Goal: Find specific page/section: Find specific page/section

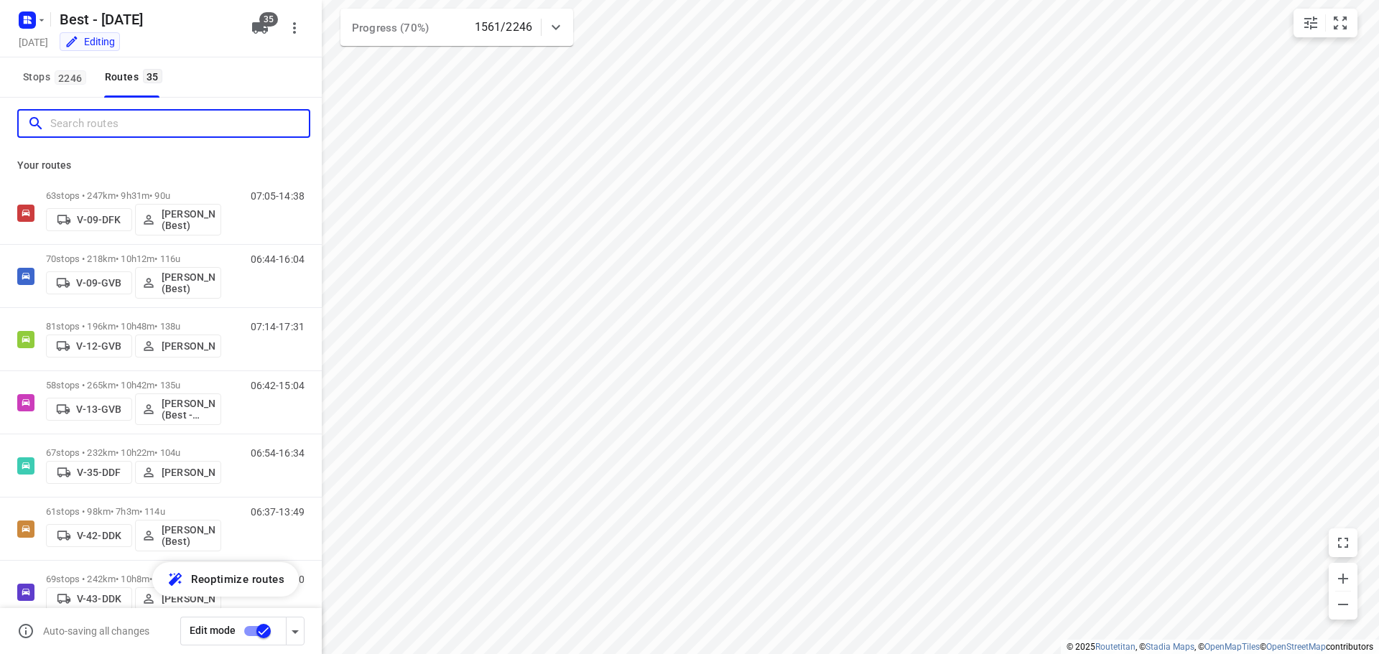
click at [118, 126] on input "Search routes" at bounding box center [179, 124] width 258 height 22
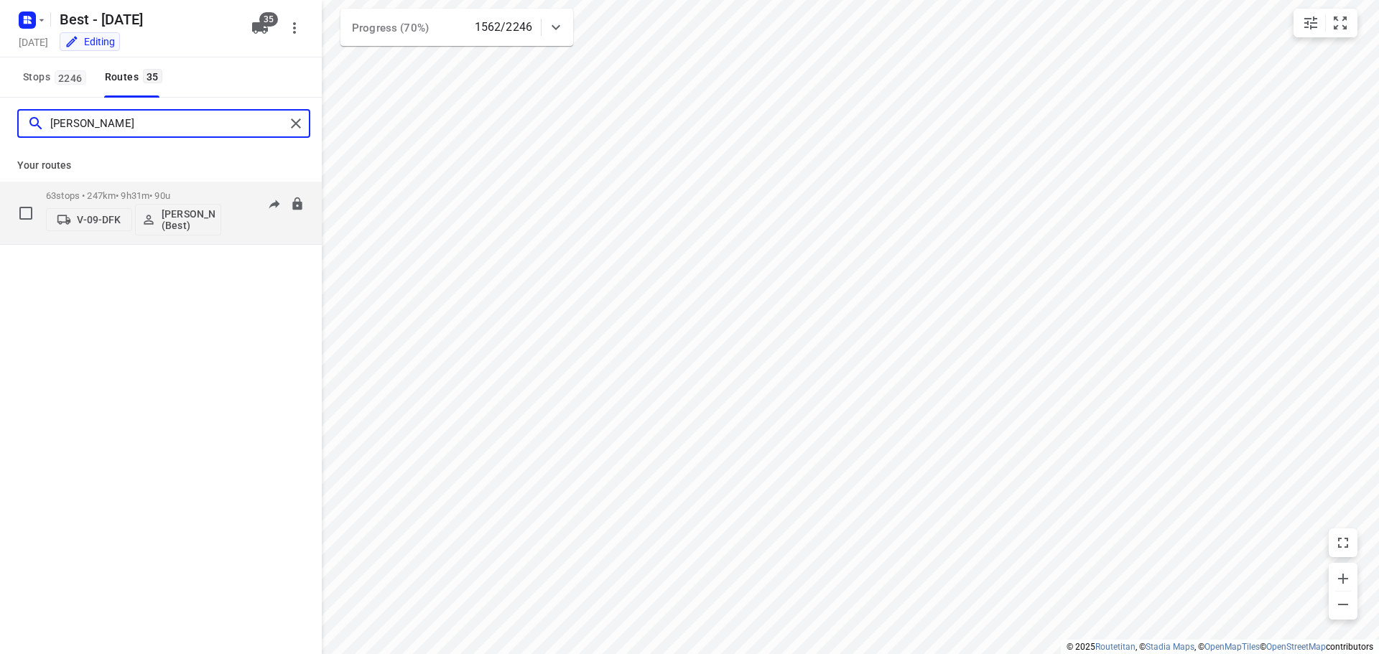
type input "[PERSON_NAME]"
click at [263, 228] on div "07:05-14:38" at bounding box center [269, 216] width 72 height 52
click at [182, 189] on div "63 stops • 247km • 9h31m • 90u V-09-DFK [PERSON_NAME] (Best)" at bounding box center [133, 213] width 175 height 60
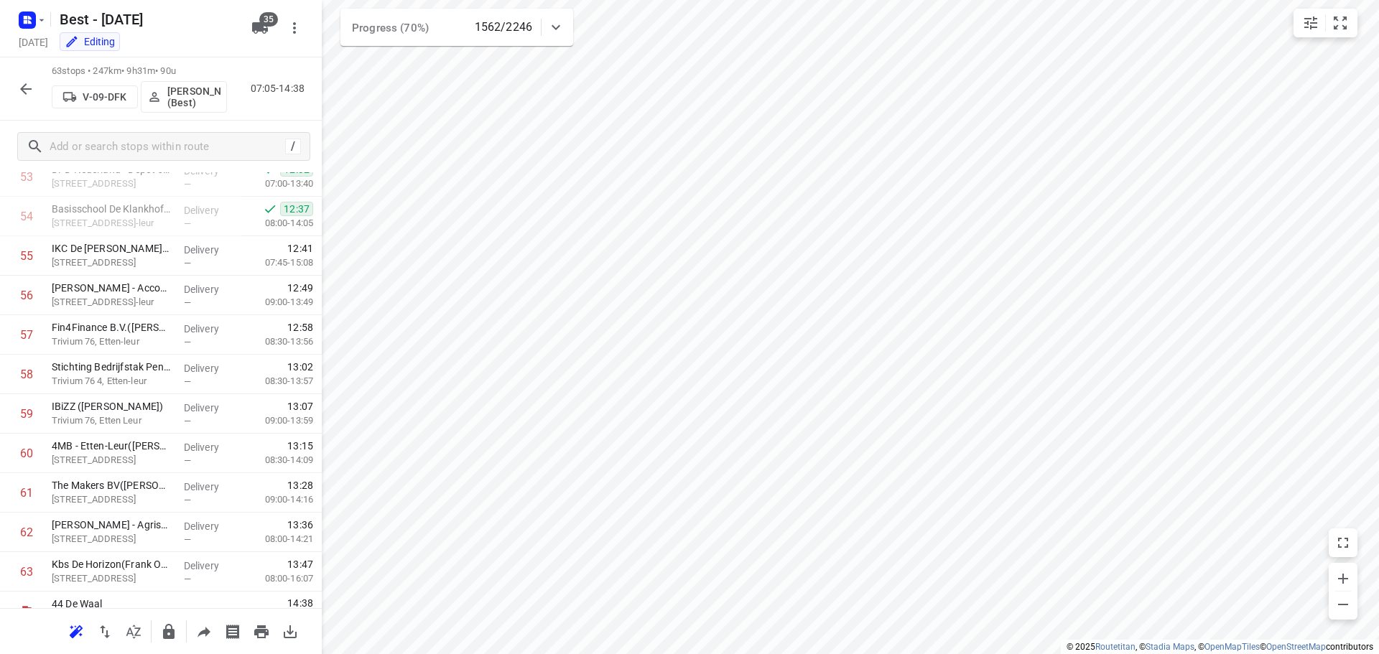
scroll to position [2163, 0]
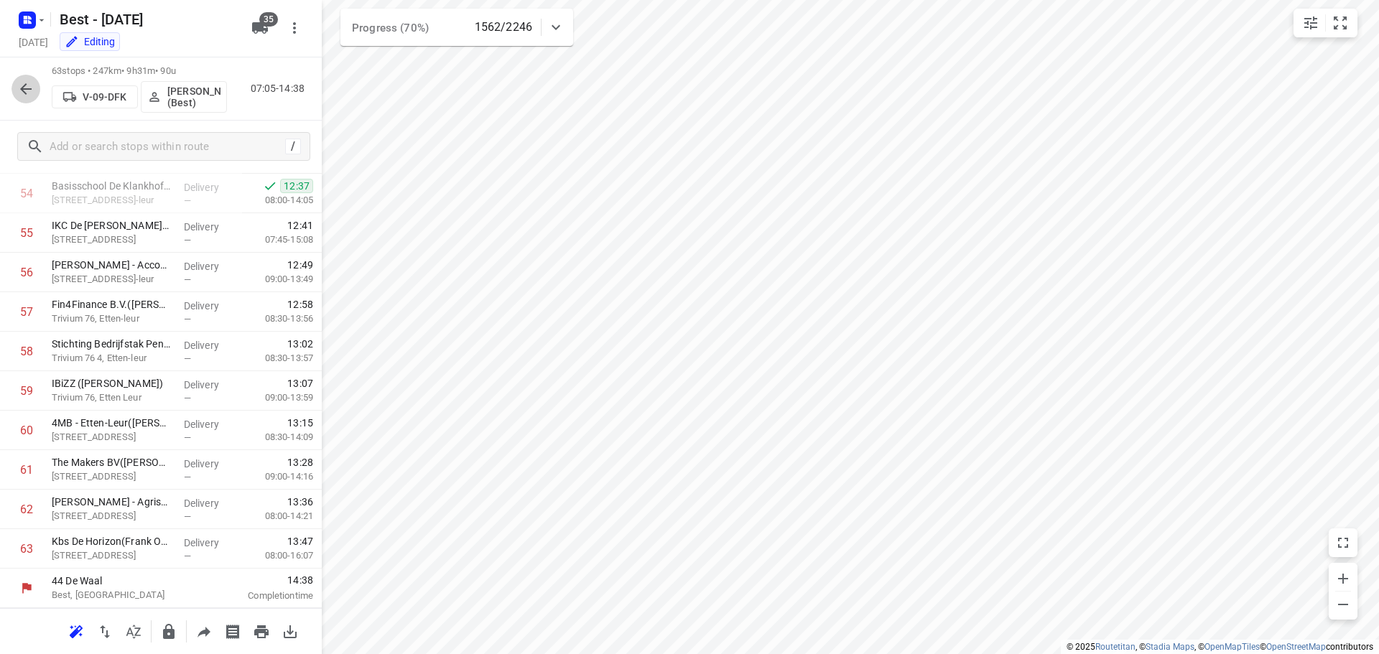
click at [24, 90] on icon "button" at bounding box center [25, 88] width 17 height 17
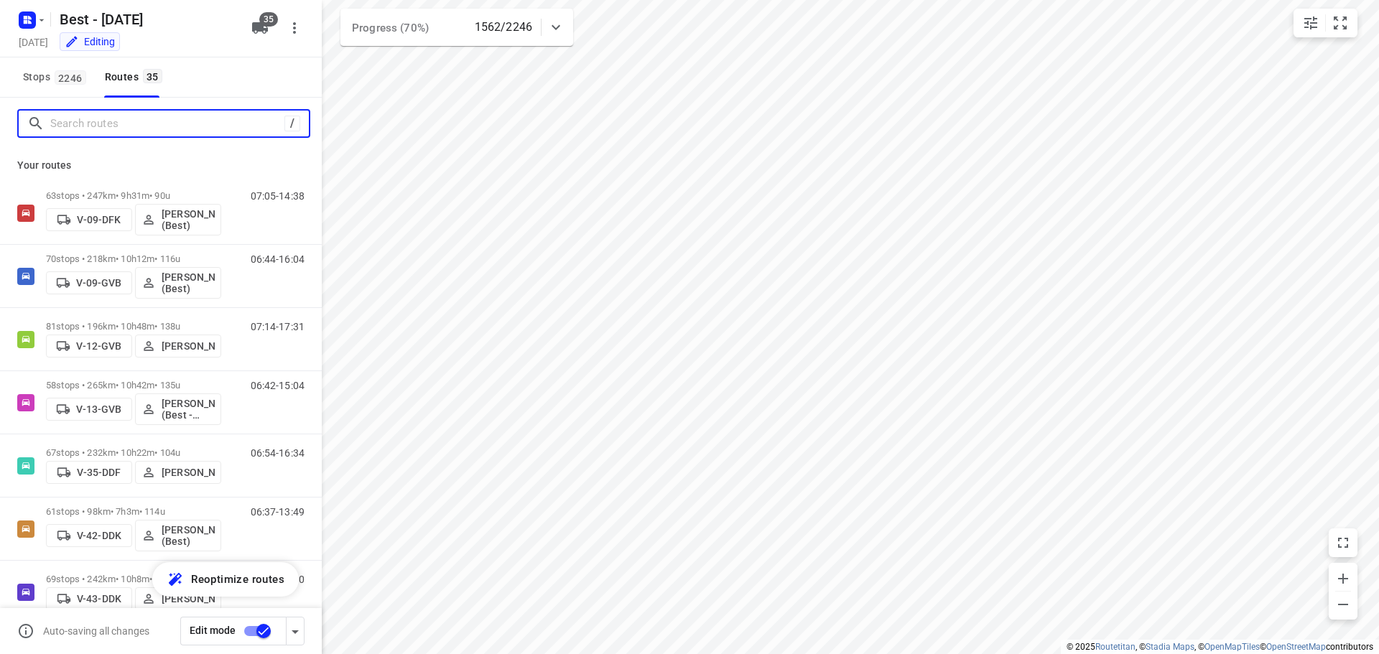
click at [156, 118] on input "Search routes" at bounding box center [167, 124] width 234 height 22
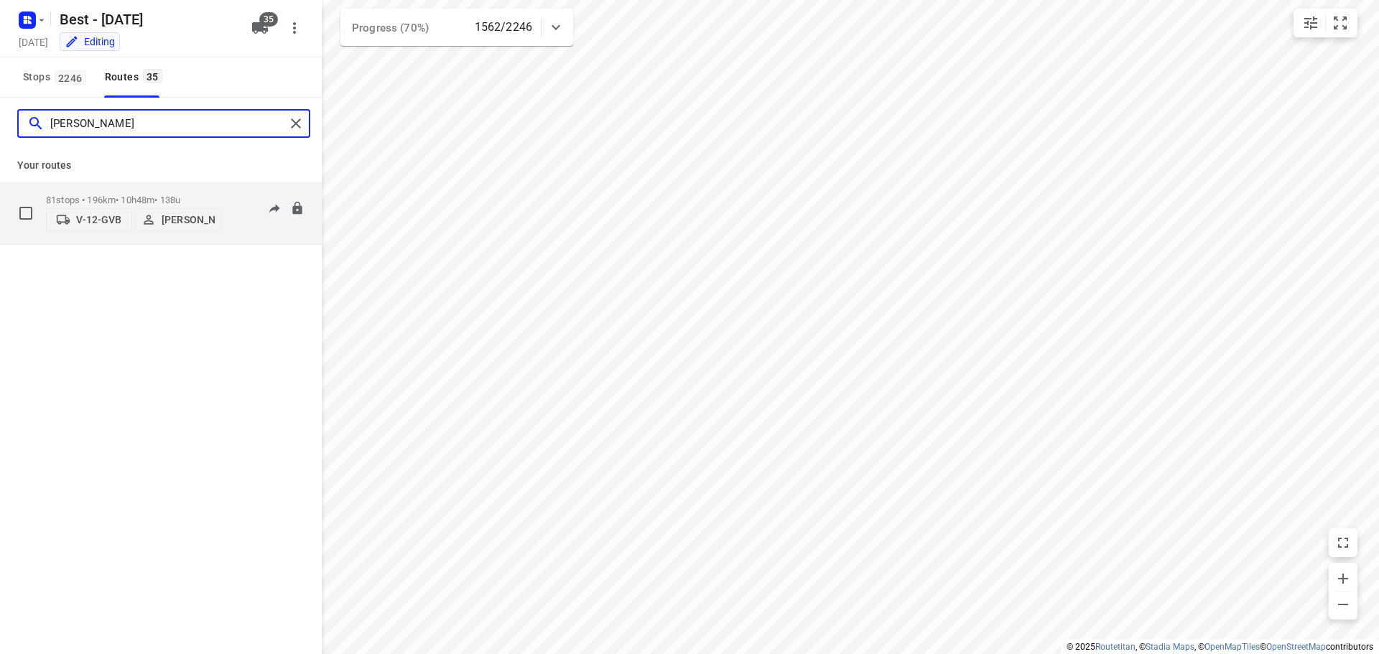
type input "[PERSON_NAME]"
click at [239, 195] on div "07:14-17:31" at bounding box center [269, 217] width 72 height 44
click at [261, 236] on div "07:14-17:31" at bounding box center [269, 217] width 72 height 44
click at [270, 238] on div "07:14-17:31" at bounding box center [269, 217] width 72 height 44
click at [115, 195] on p "81 stops • 196km • 10h48m • 138u" at bounding box center [133, 200] width 175 height 11
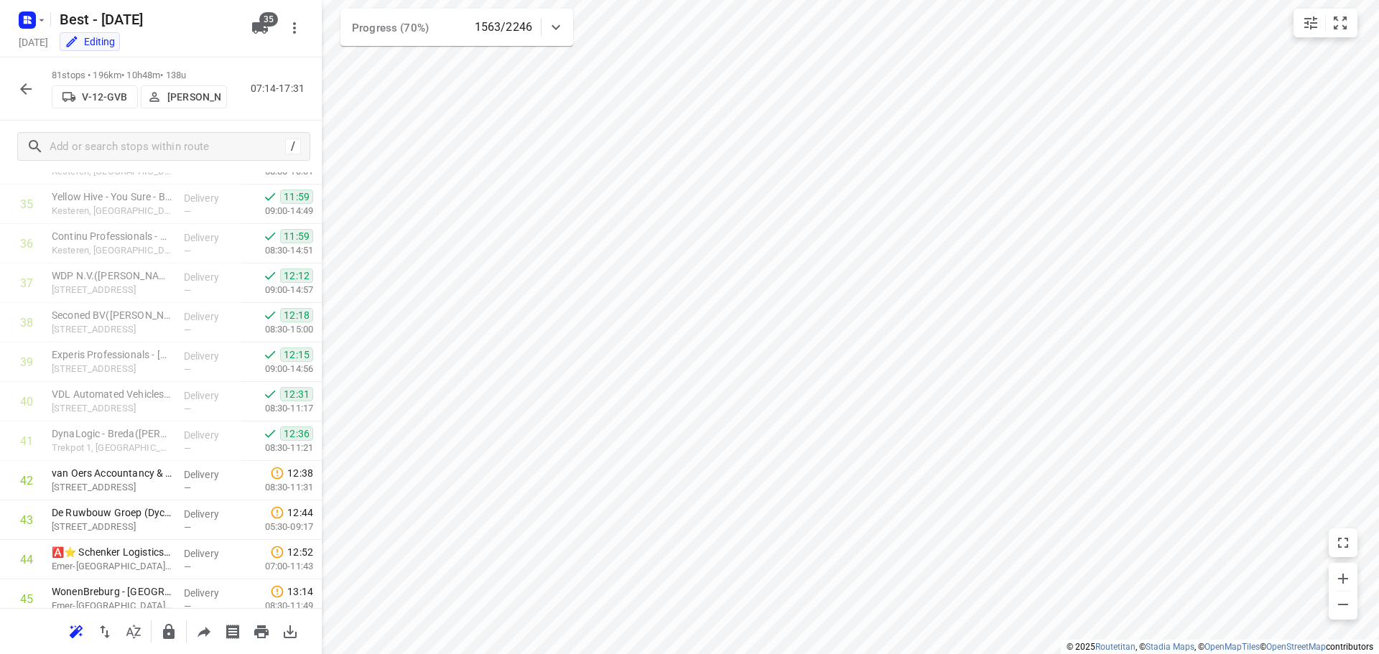
scroll to position [1431, 0]
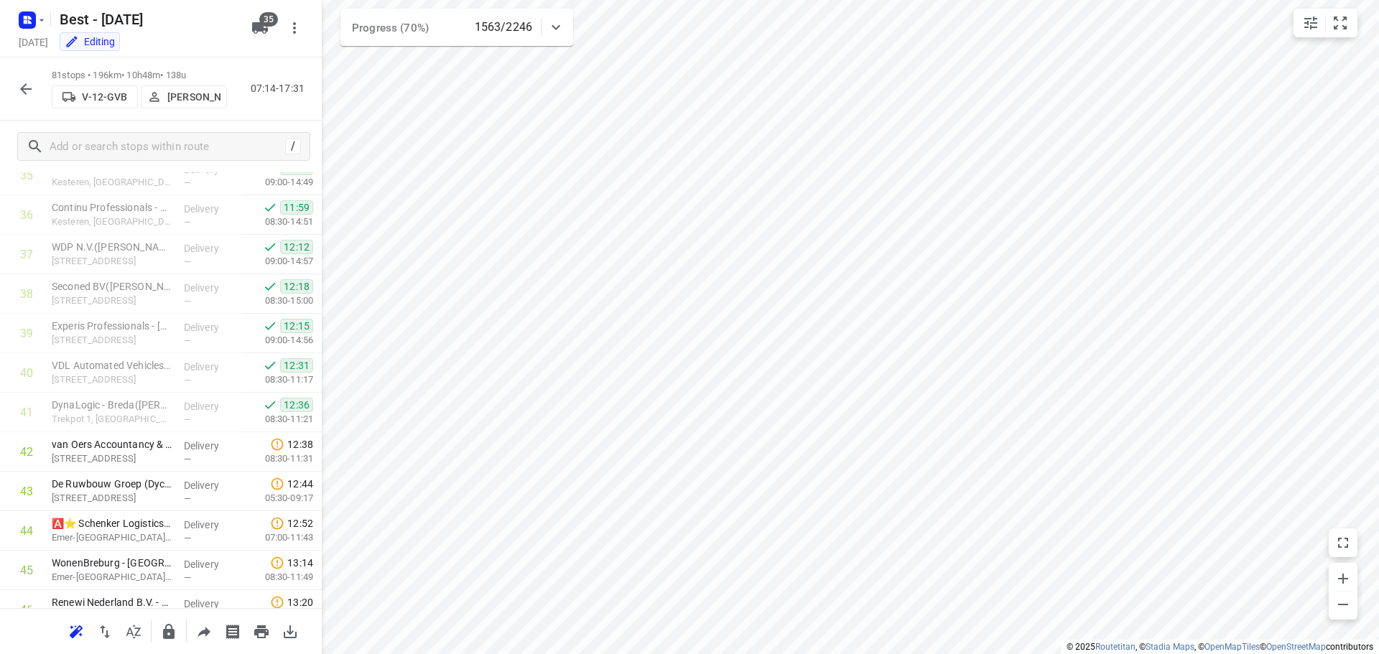
click at [34, 88] on icon "button" at bounding box center [25, 88] width 17 height 17
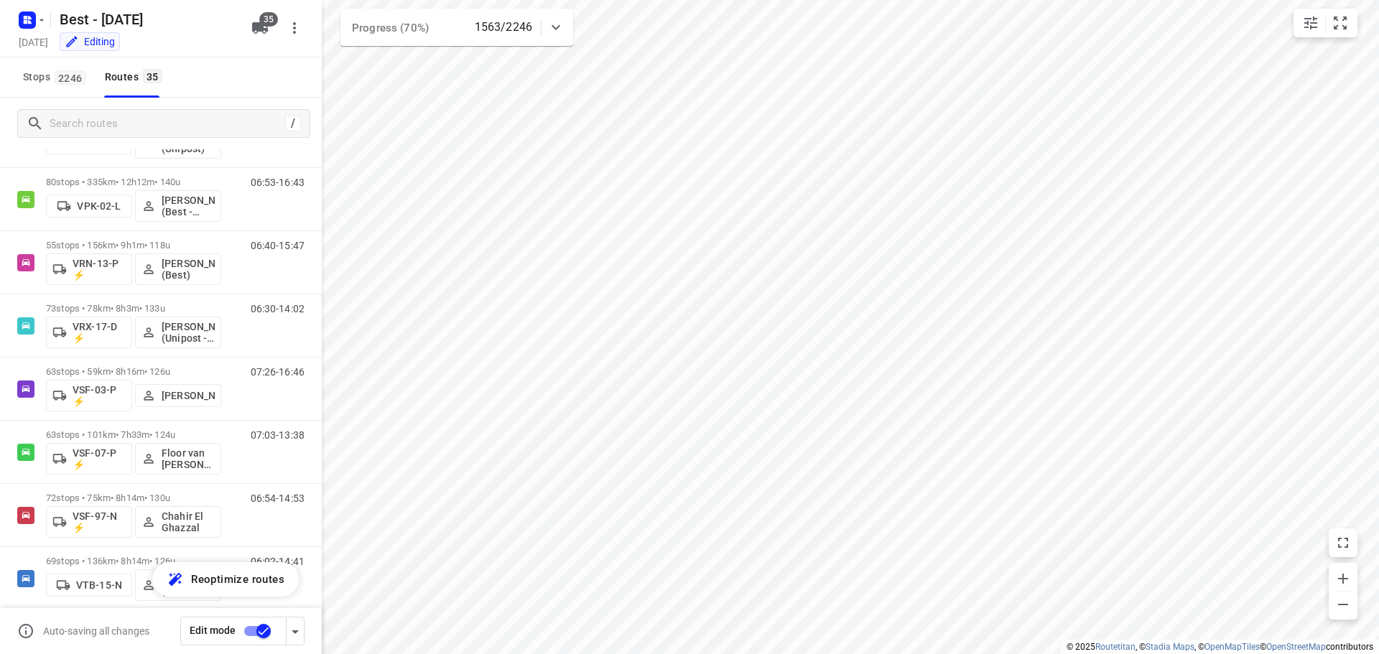
scroll to position [918, 0]
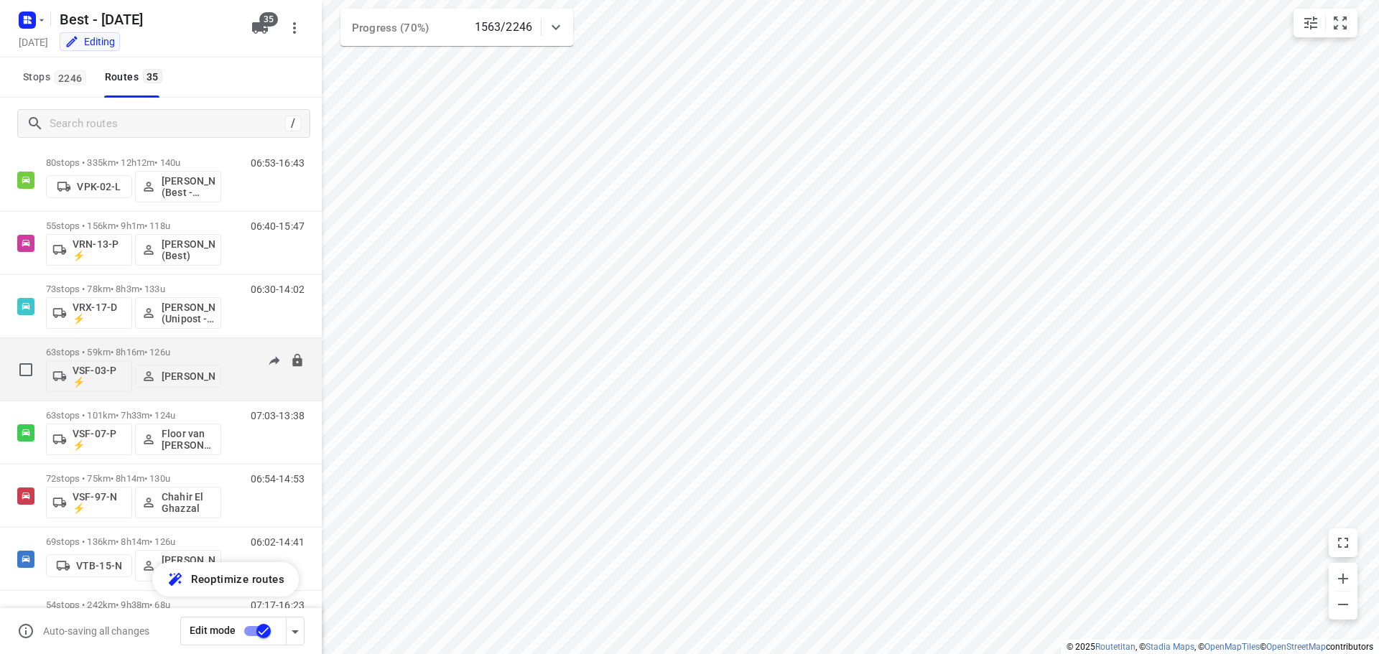
click at [284, 392] on div "07:26-16:46" at bounding box center [269, 373] width 72 height 52
click at [167, 346] on div "63 stops • 59km • 8h16m • 126u VSF-03-P ⚡ [PERSON_NAME]" at bounding box center [133, 370] width 175 height 60
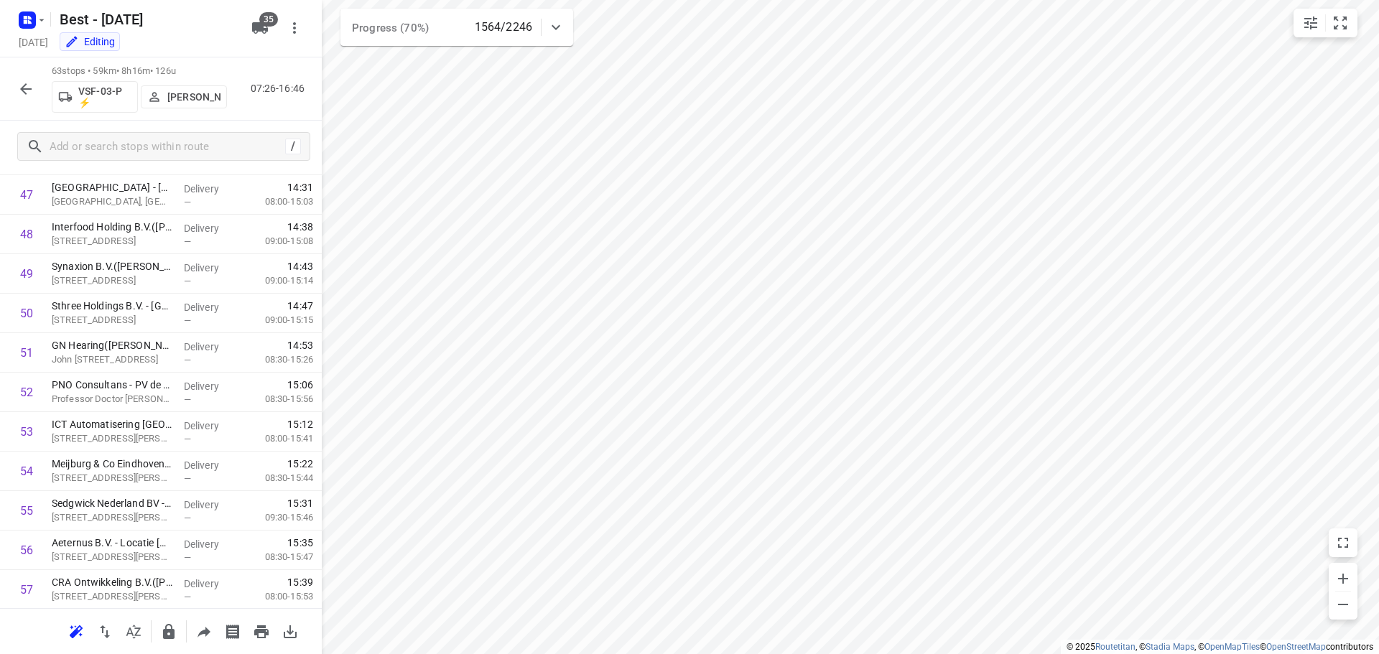
scroll to position [2163, 0]
click at [16, 93] on button "button" at bounding box center [25, 89] width 29 height 29
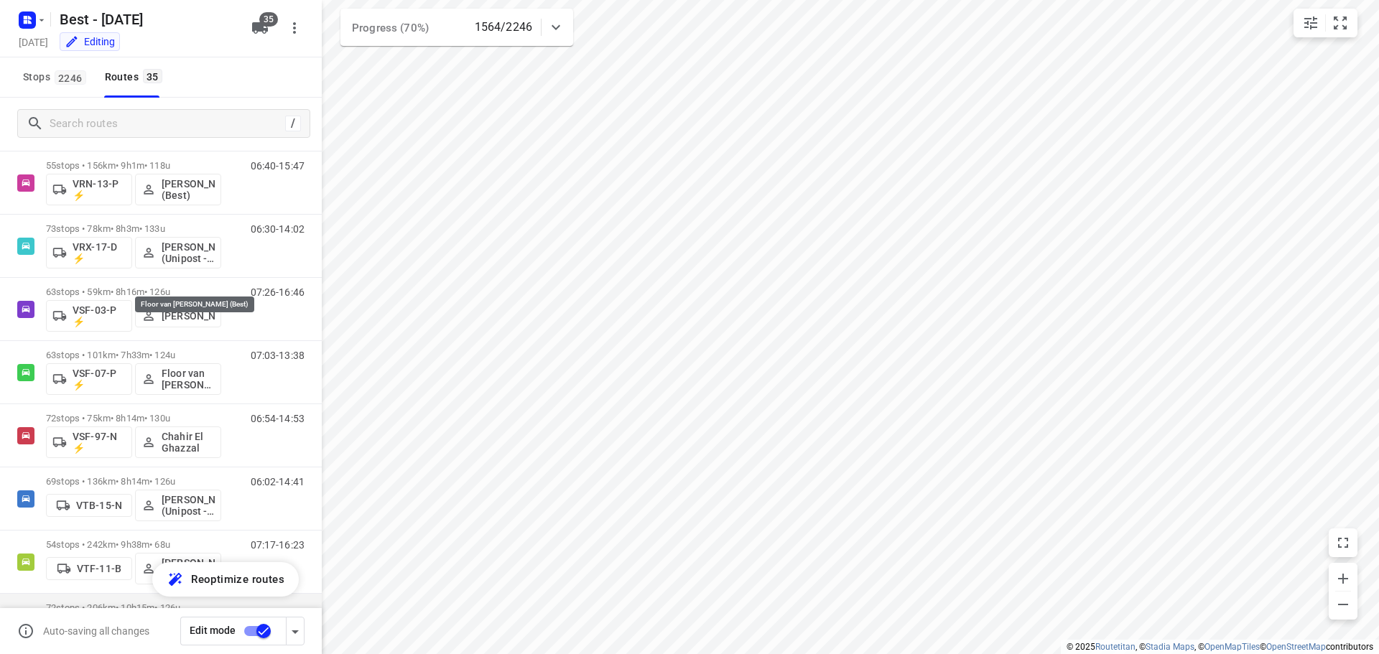
scroll to position [1292, 0]
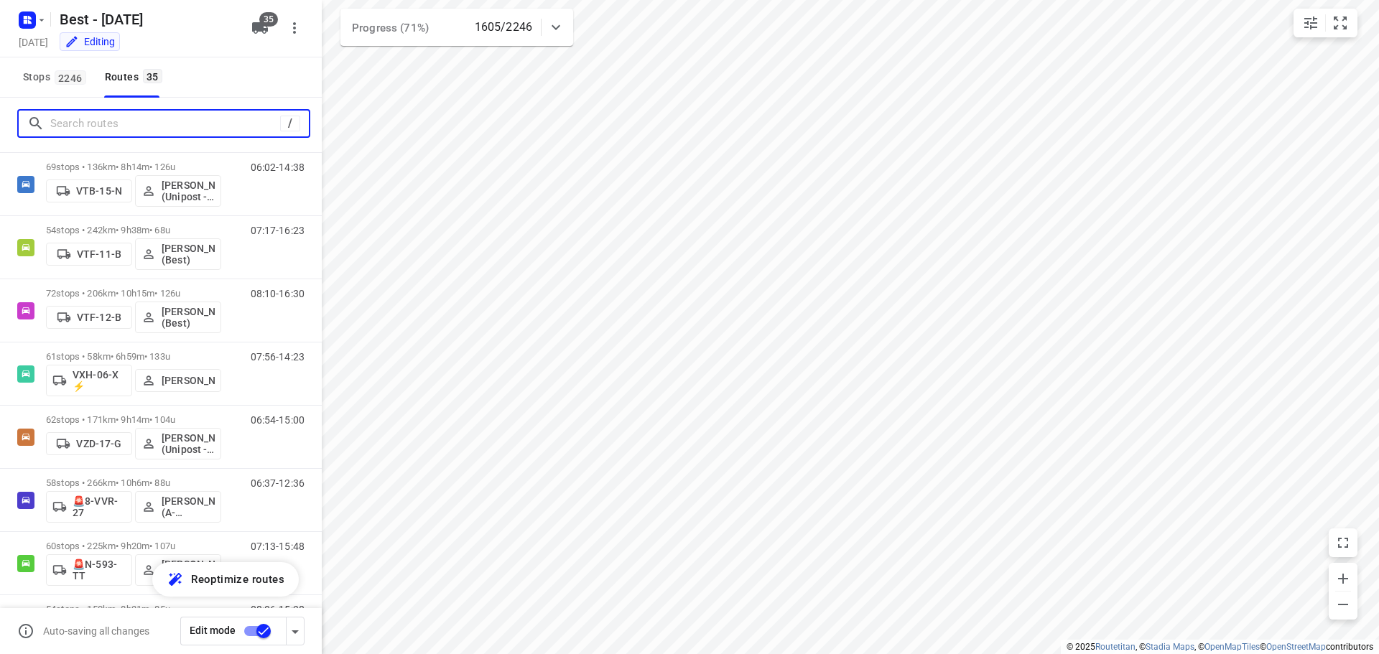
click at [141, 123] on input "Search routes" at bounding box center [165, 124] width 230 height 22
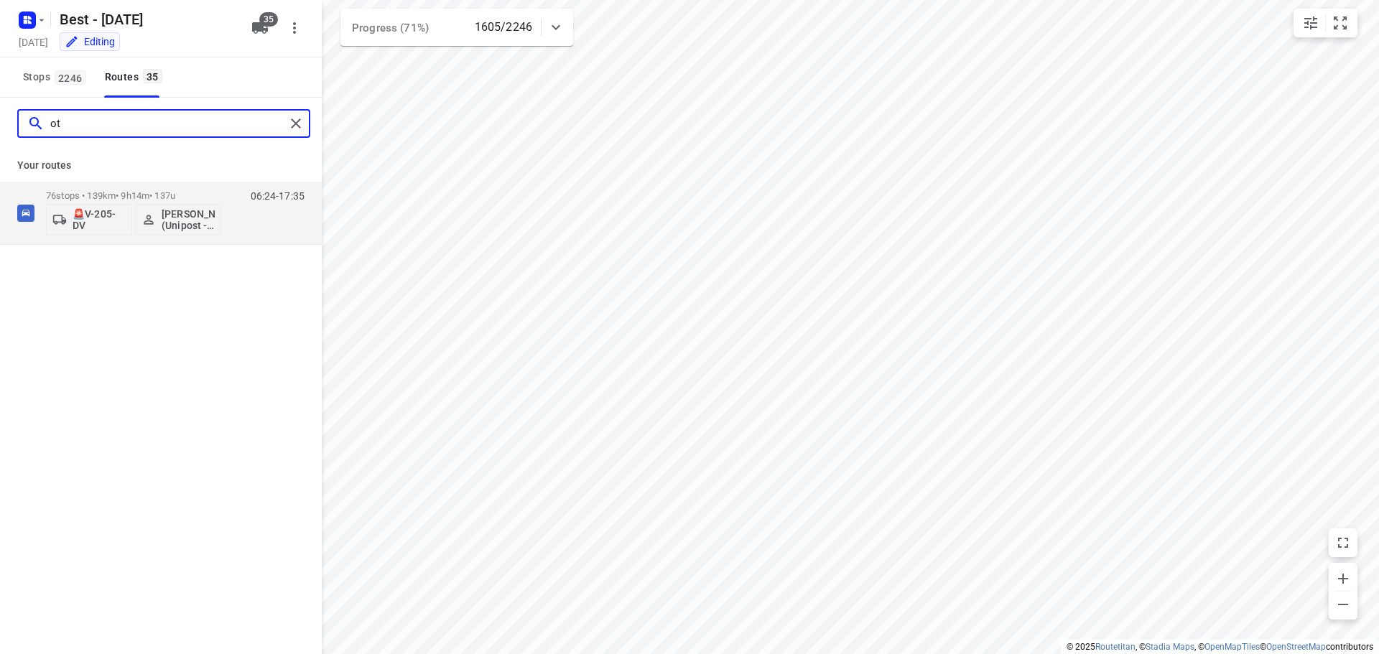
scroll to position [0, 0]
drag, startPoint x: 259, startPoint y: 224, endPoint x: 263, endPoint y: 357, distance: 132.9
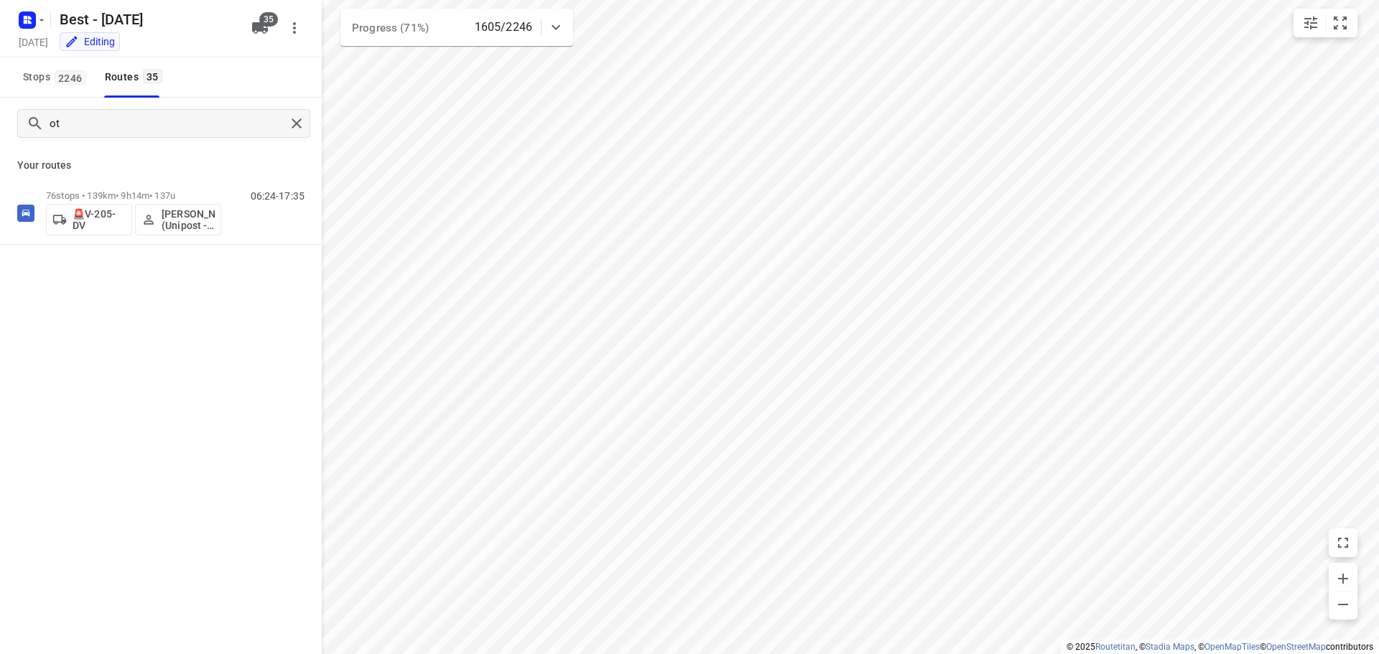
click at [259, 225] on div "06:24-17:35" at bounding box center [269, 216] width 72 height 52
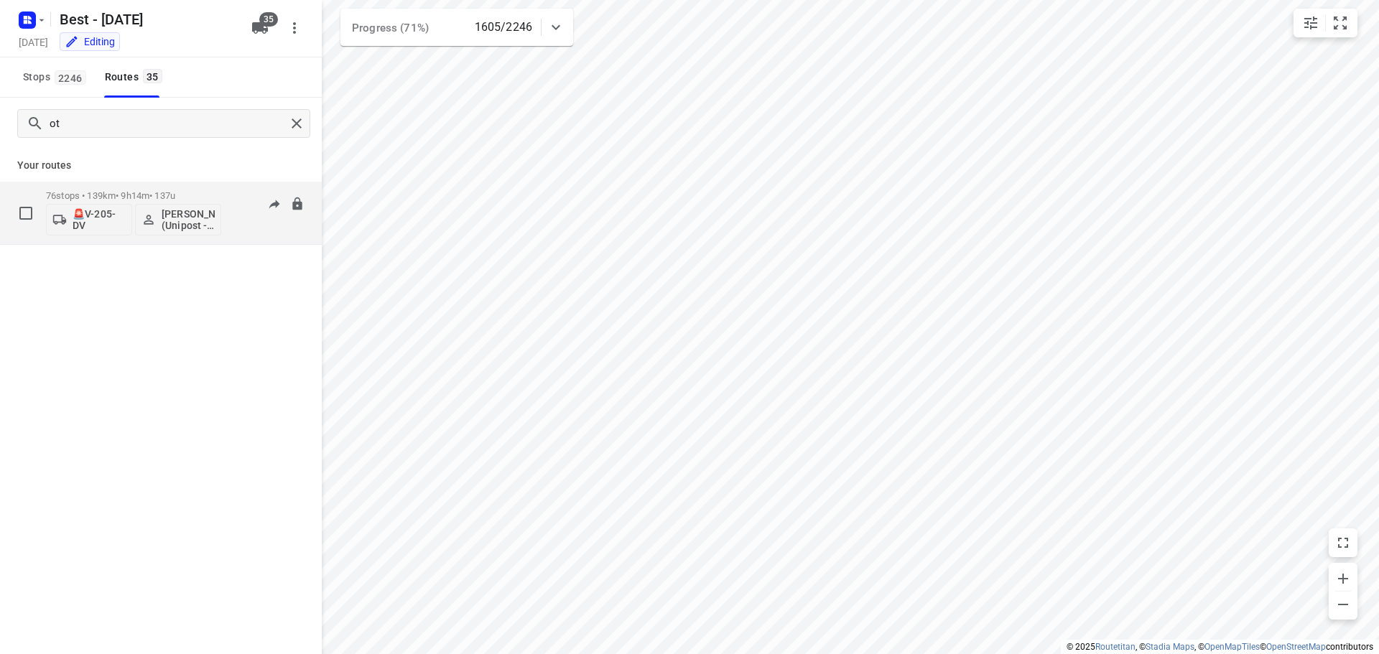
click at [281, 234] on div "06:24-17:35" at bounding box center [269, 216] width 72 height 52
drag, startPoint x: 155, startPoint y: 131, endPoint x: -351, endPoint y: 77, distance: 509.0
click at [0, 77] on html "i © 2025 Routetitan , © Stadia Maps , © OpenMapTiles © OpenStreetMap contributo…" at bounding box center [689, 327] width 1379 height 654
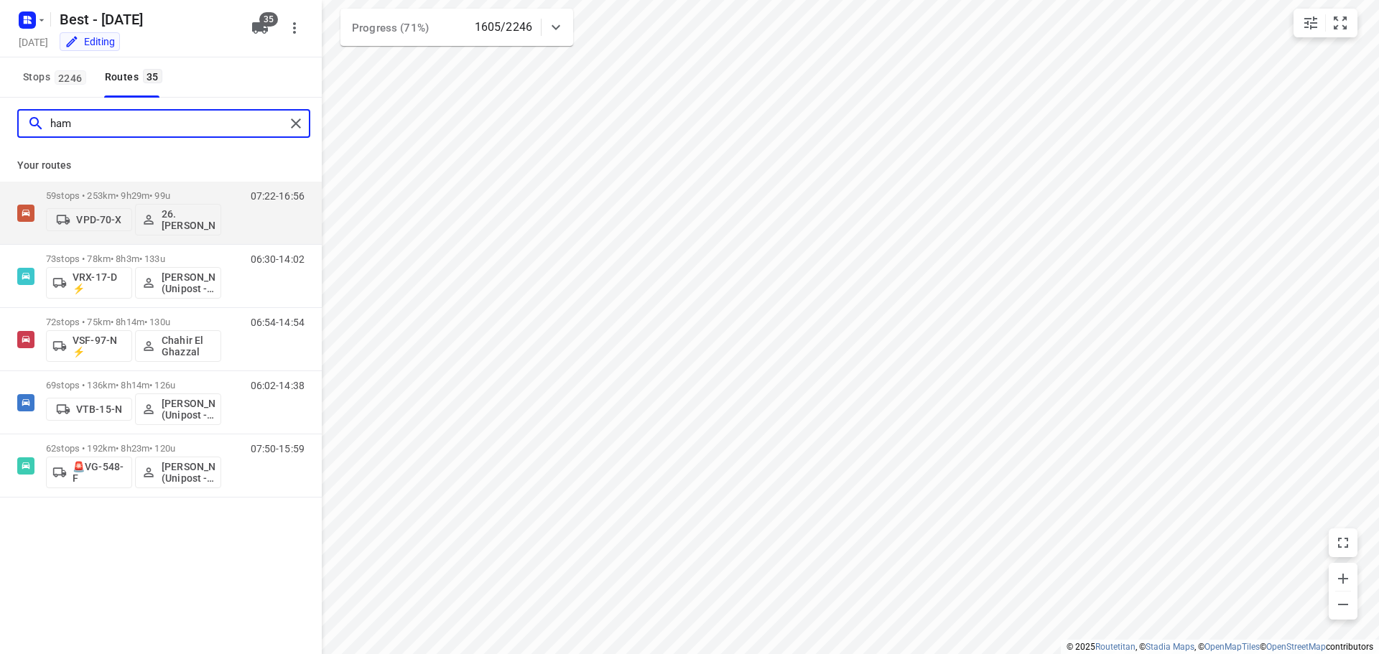
type input "hamz"
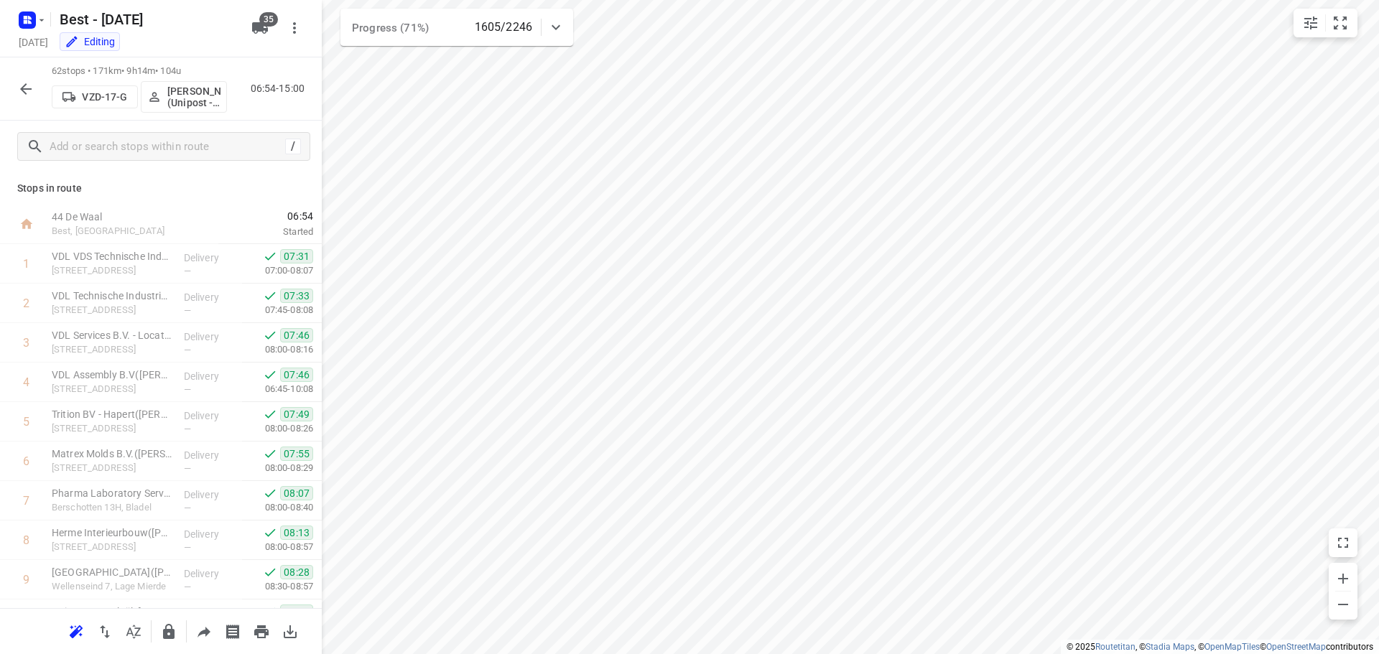
click at [23, 98] on button "button" at bounding box center [25, 89] width 29 height 29
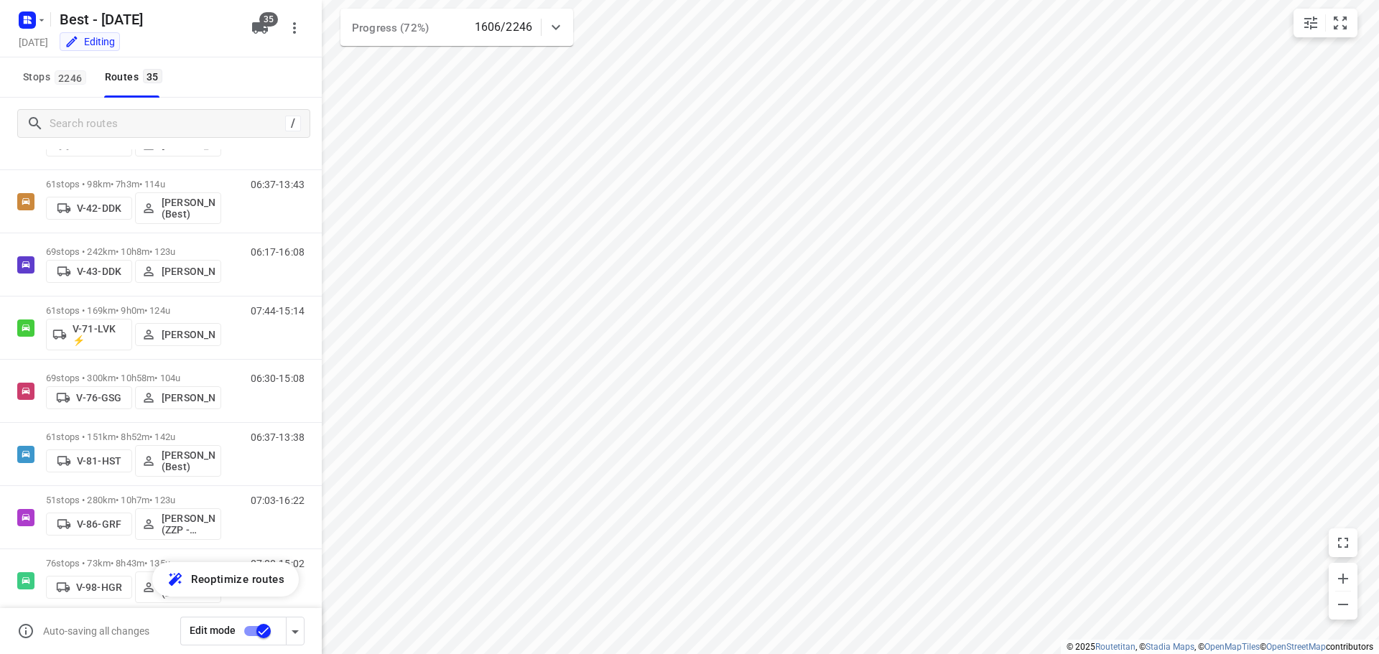
scroll to position [331, 0]
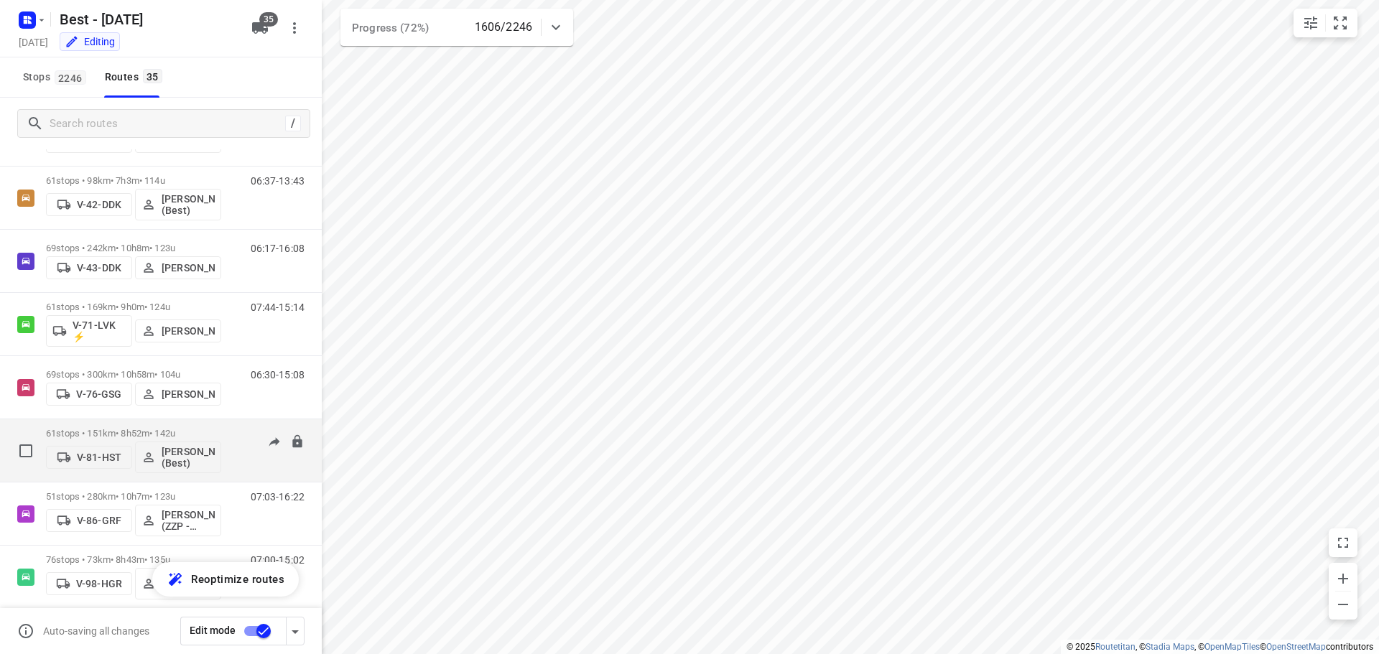
click at [269, 457] on div "06:37-13:38" at bounding box center [269, 454] width 72 height 52
click at [121, 429] on p "61 stops • 151km • 8h52m • 142u" at bounding box center [133, 433] width 175 height 11
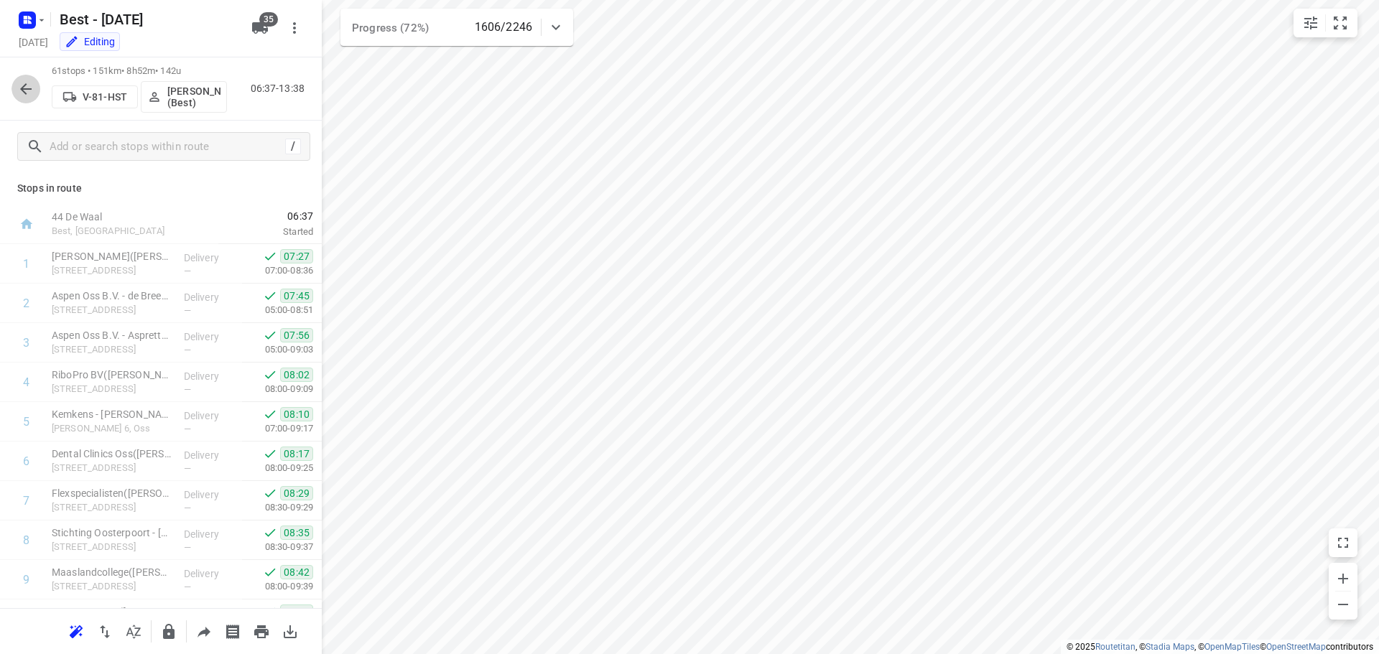
click at [26, 89] on icon "button" at bounding box center [25, 88] width 11 height 11
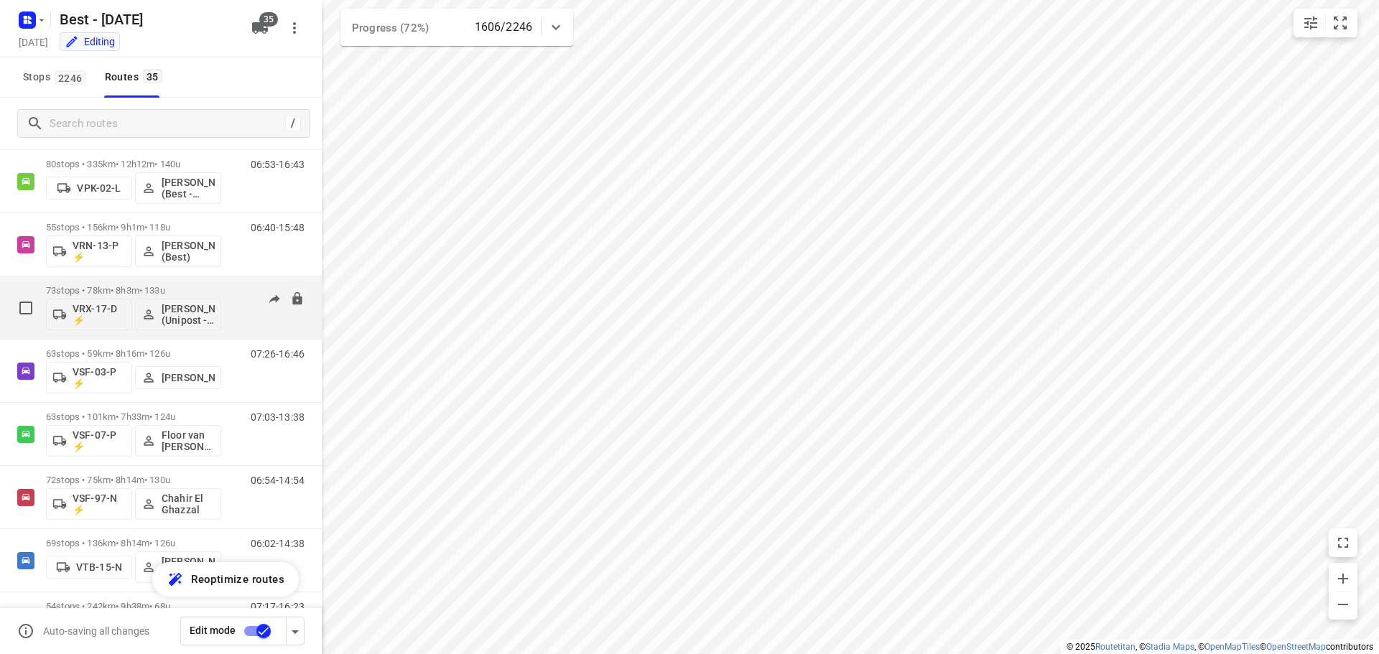
scroll to position [933, 0]
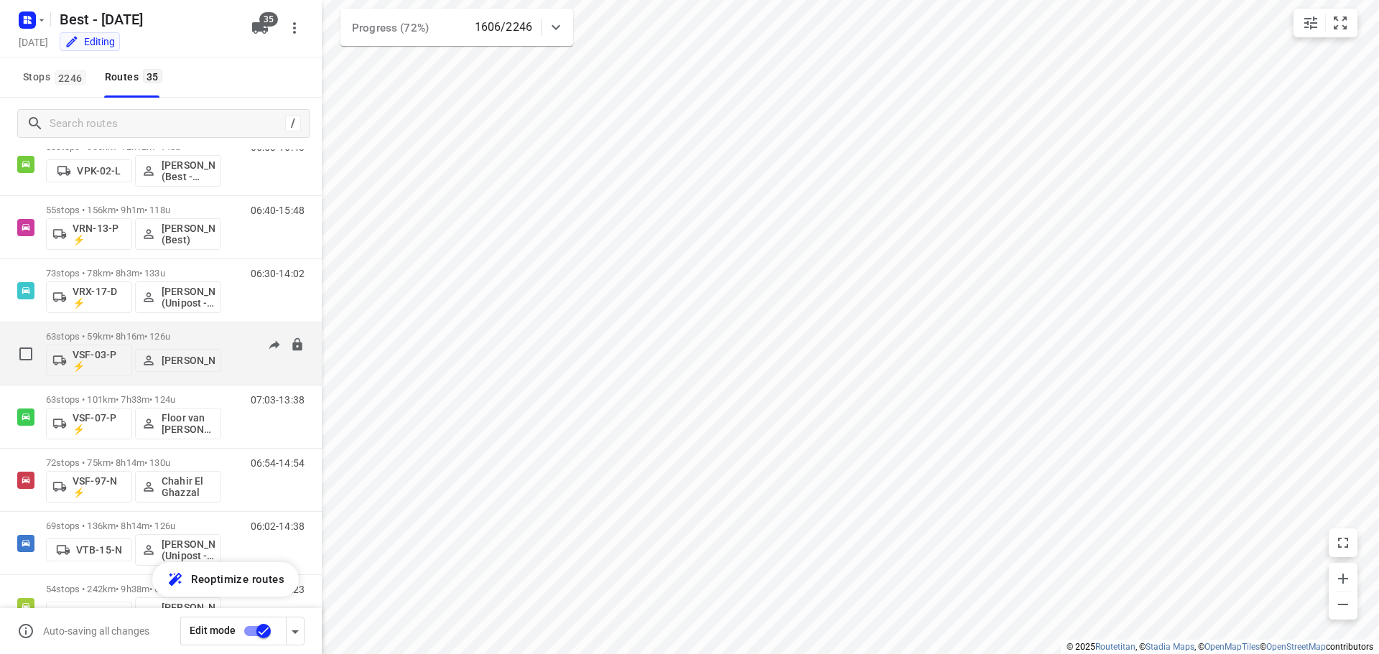
click at [252, 373] on div "07:26-16:46" at bounding box center [269, 357] width 72 height 52
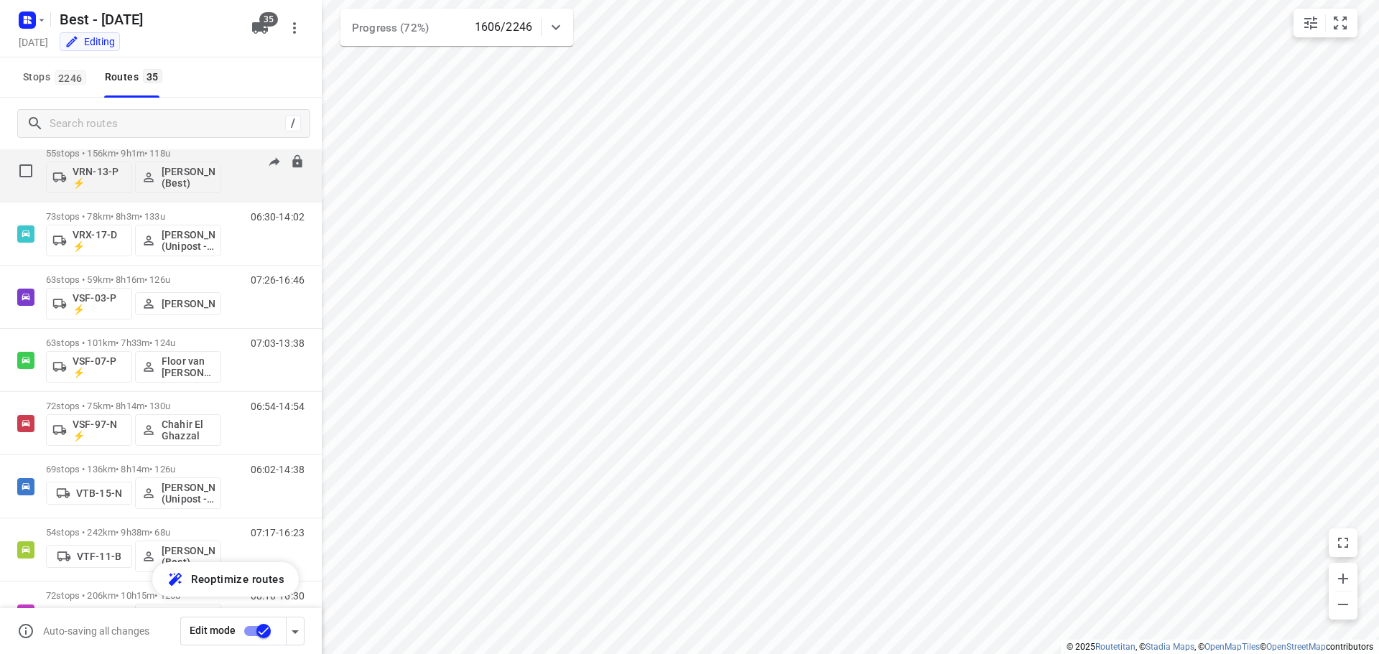
scroll to position [1005, 0]
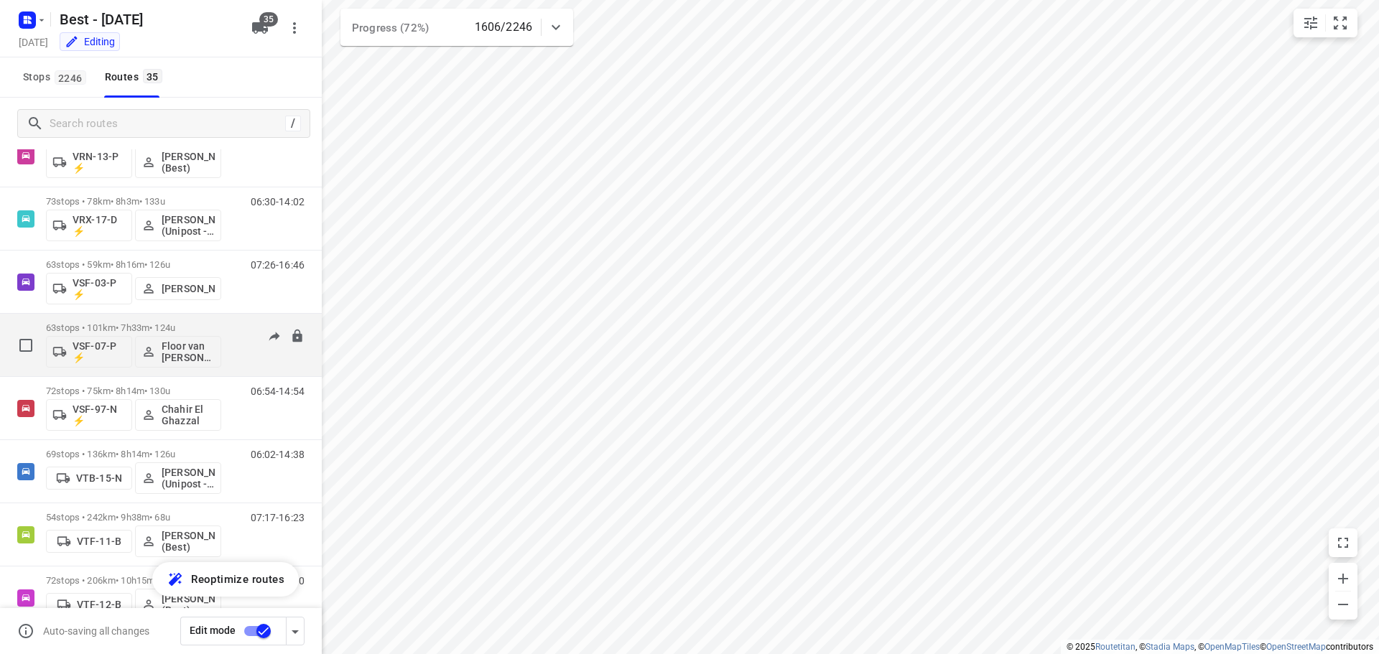
click at [241, 349] on div "07:03-13:38" at bounding box center [269, 348] width 72 height 52
click at [103, 326] on p "63 stops • 101km • 7h33m • 124u" at bounding box center [133, 327] width 175 height 11
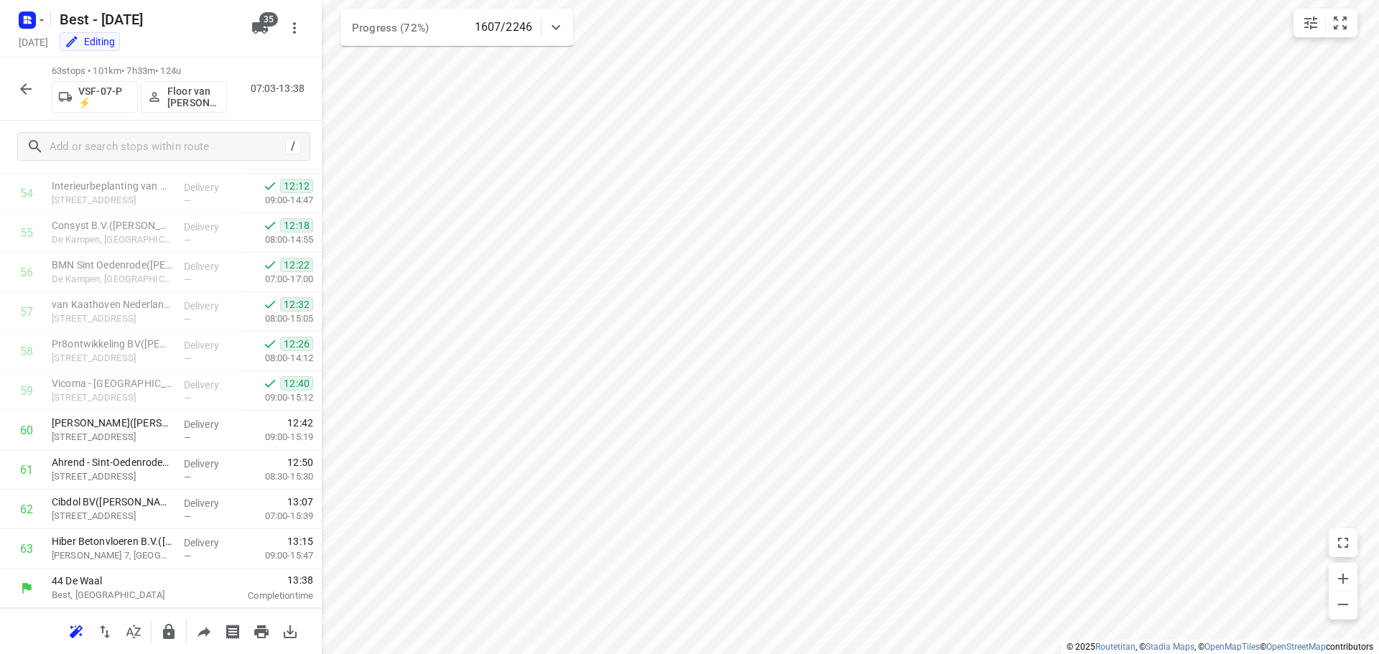
scroll to position [0, 0]
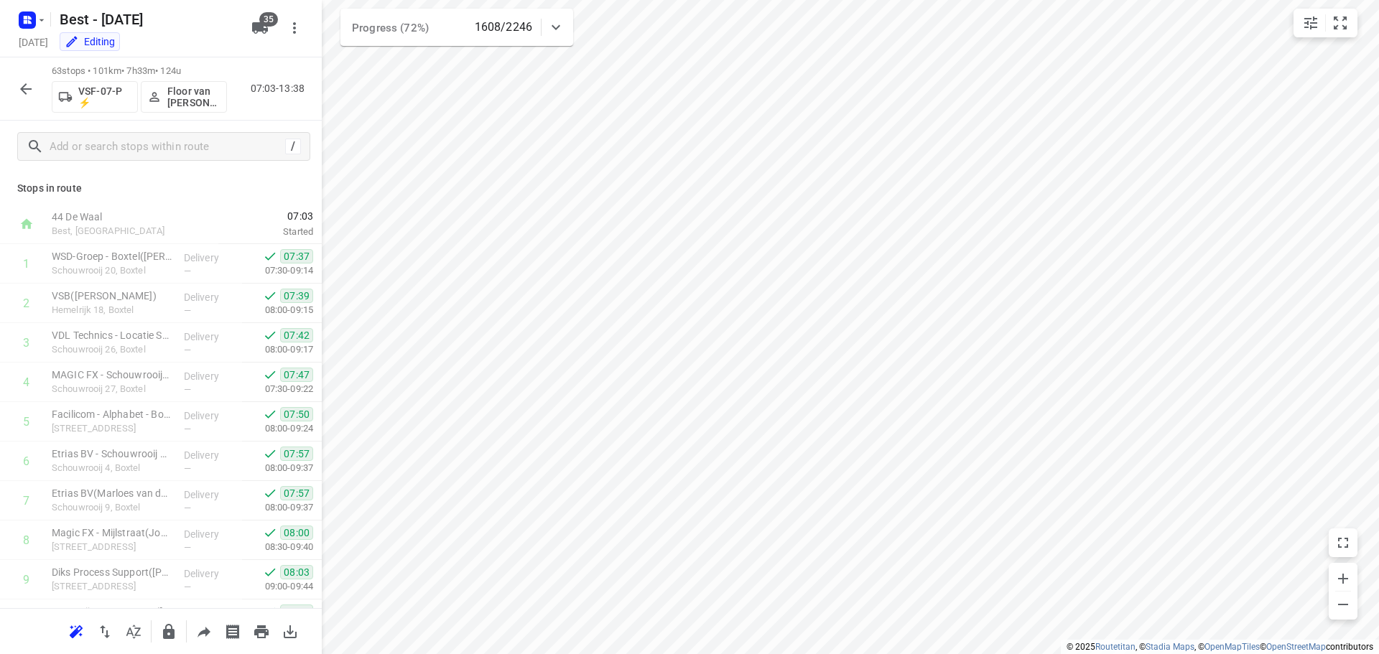
click at [37, 83] on button "button" at bounding box center [25, 89] width 29 height 29
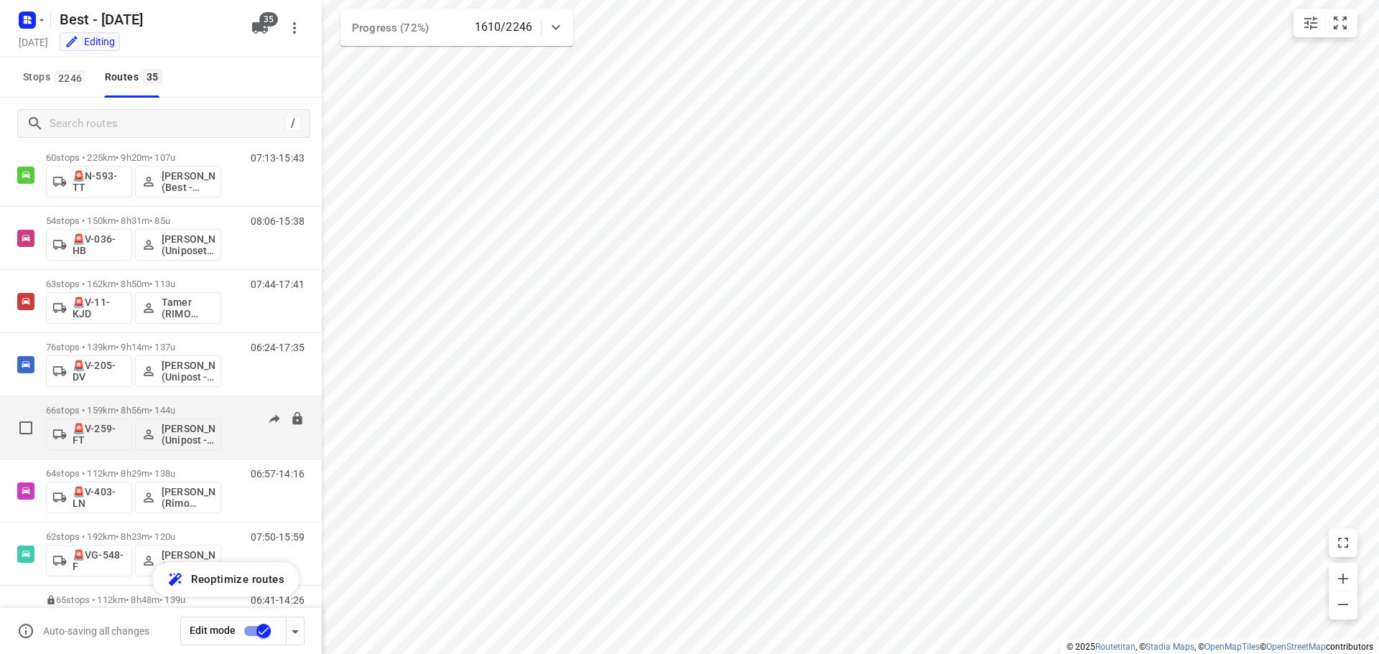
scroll to position [1656, 0]
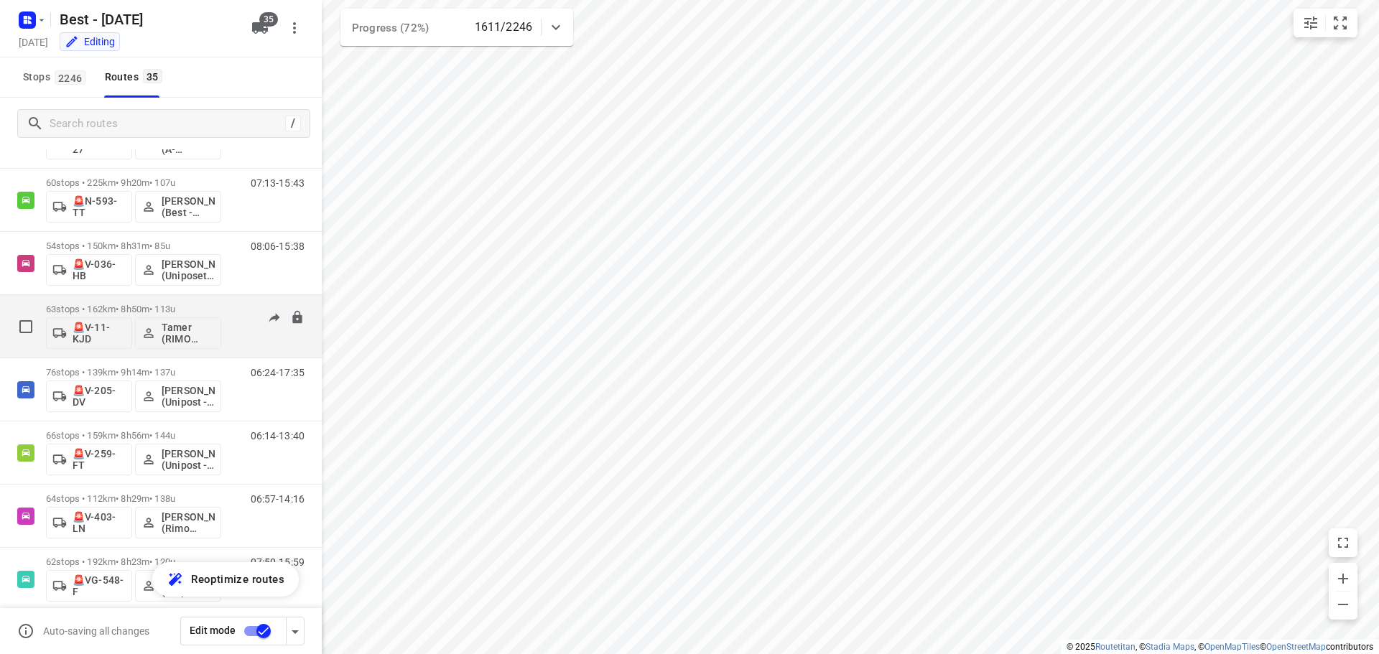
click at [216, 307] on p "63 stops • 162km • 8h50m • 113u" at bounding box center [133, 309] width 175 height 11
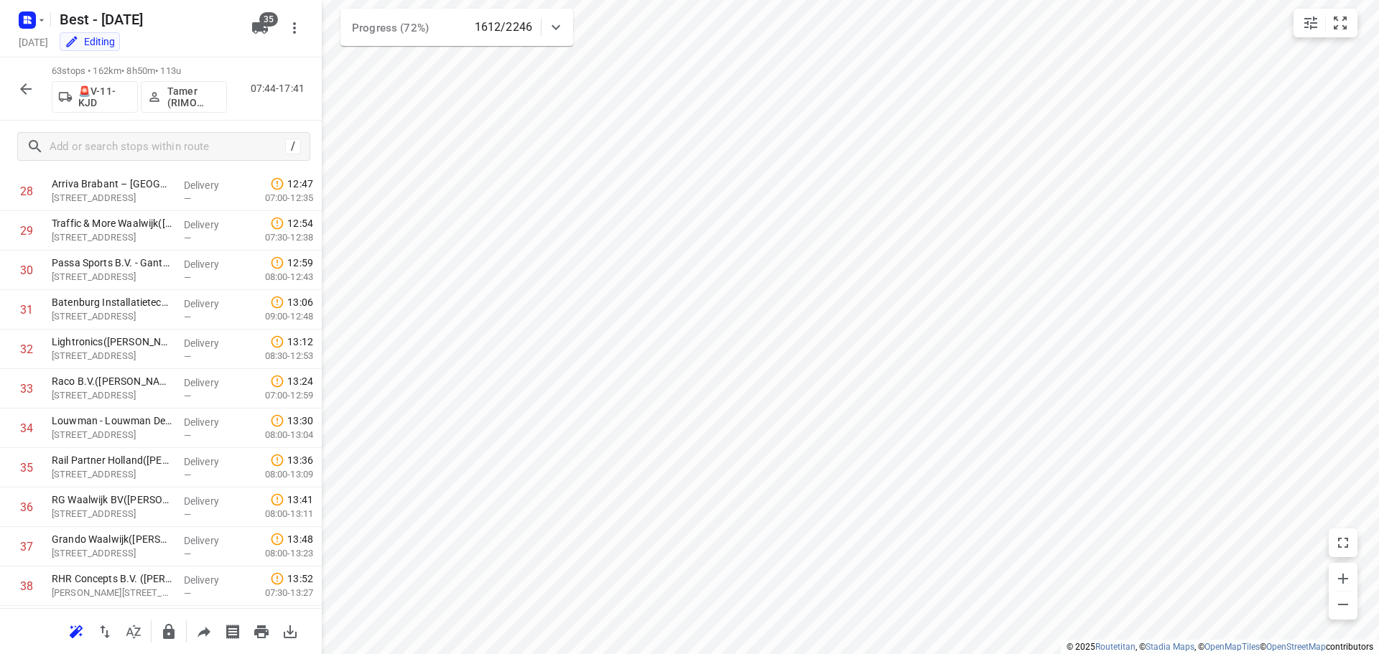
scroll to position [925, 0]
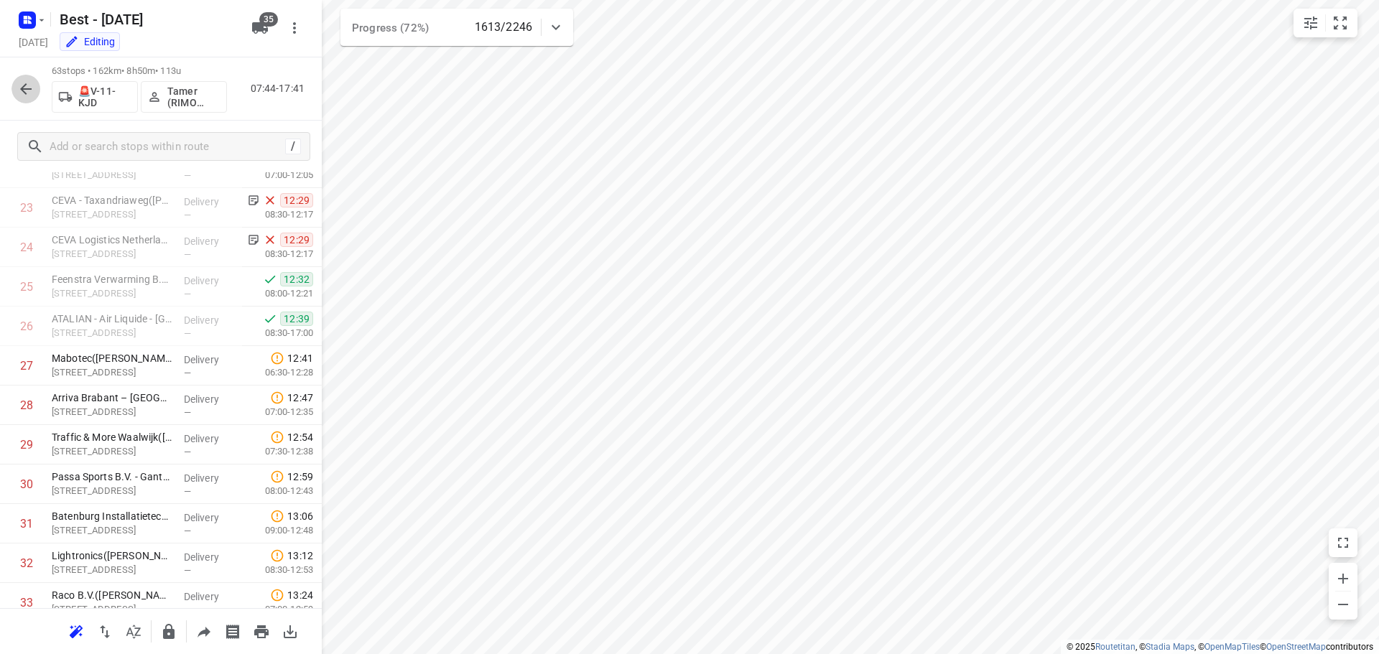
click at [15, 88] on button "button" at bounding box center [25, 89] width 29 height 29
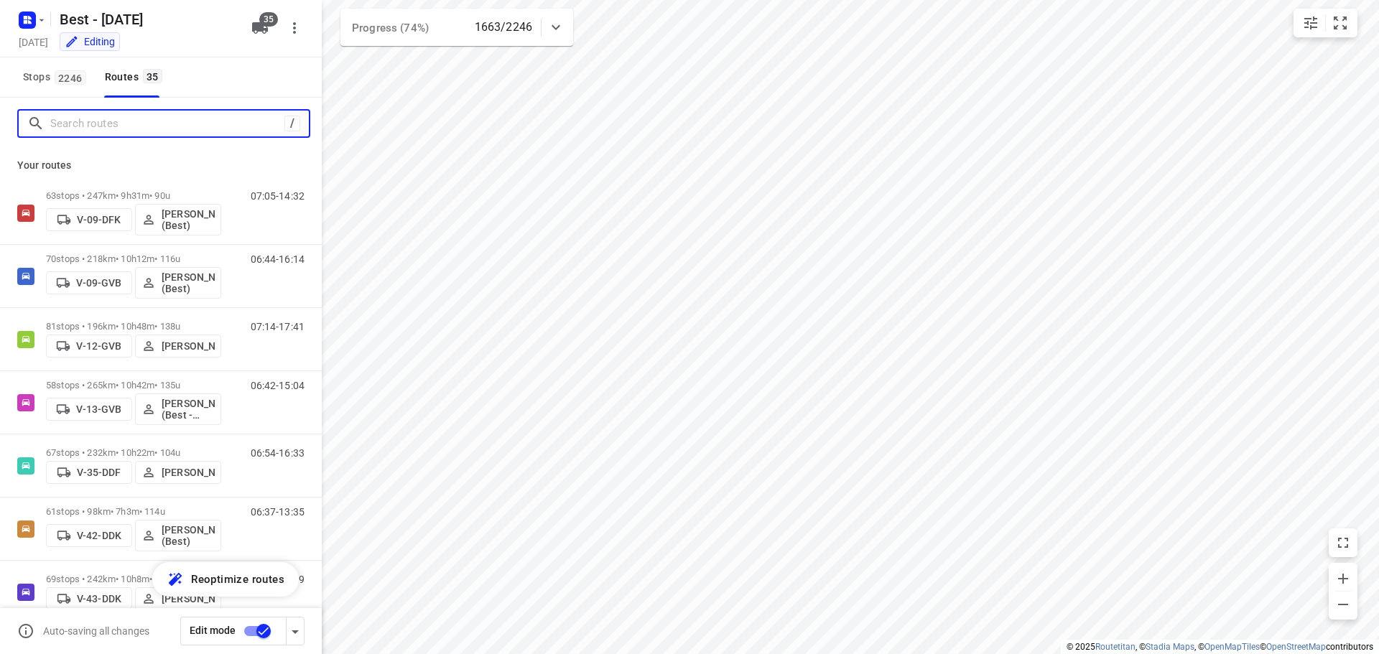
click at [199, 126] on input "Search routes" at bounding box center [167, 124] width 234 height 22
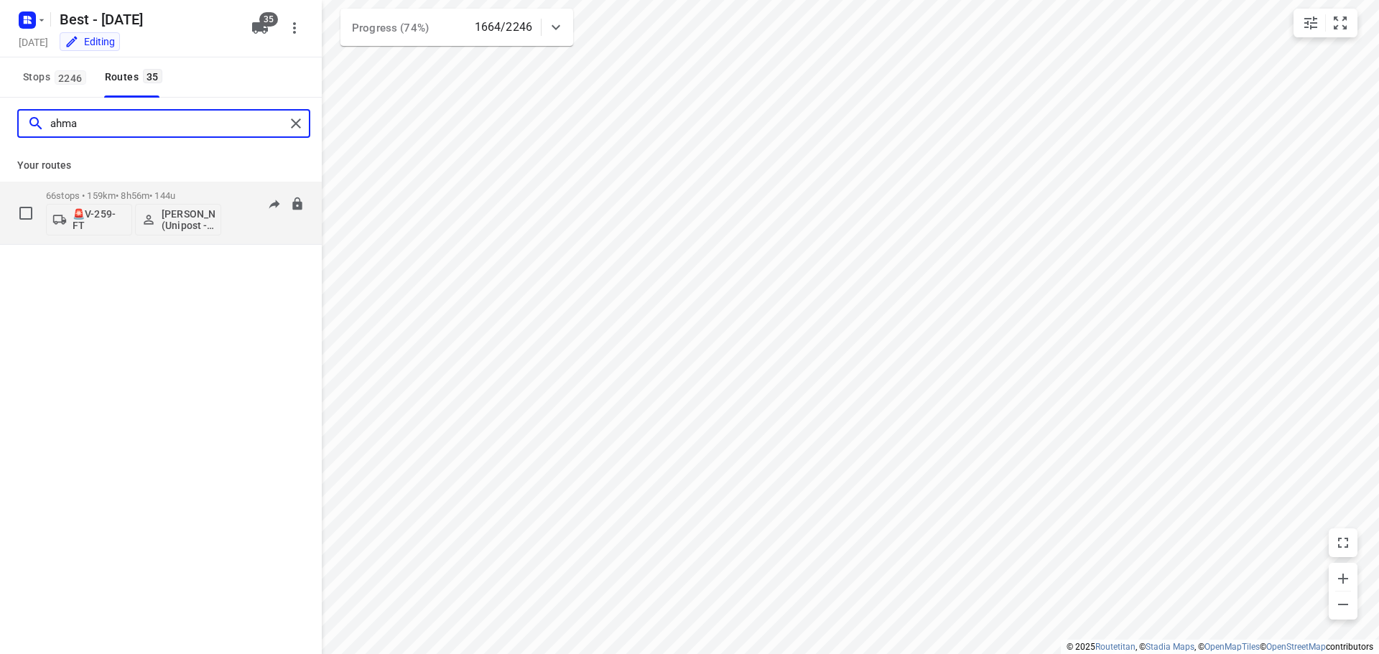
type input "ahma"
click at [234, 220] on div "06:14-13:16" at bounding box center [269, 216] width 72 height 52
click at [253, 232] on div "06:14-13:16" at bounding box center [269, 216] width 72 height 52
click at [179, 190] on p "66 stops • 159km • 8h56m • 144u" at bounding box center [133, 195] width 175 height 11
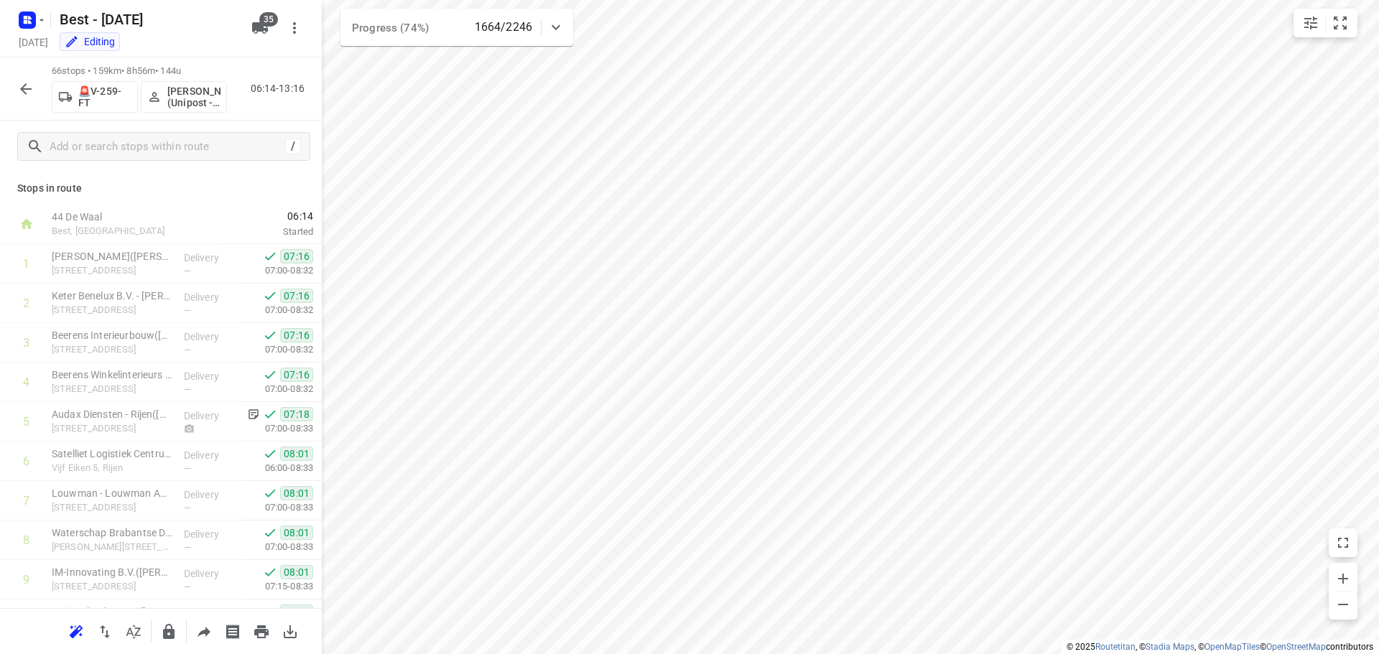
scroll to position [2282, 0]
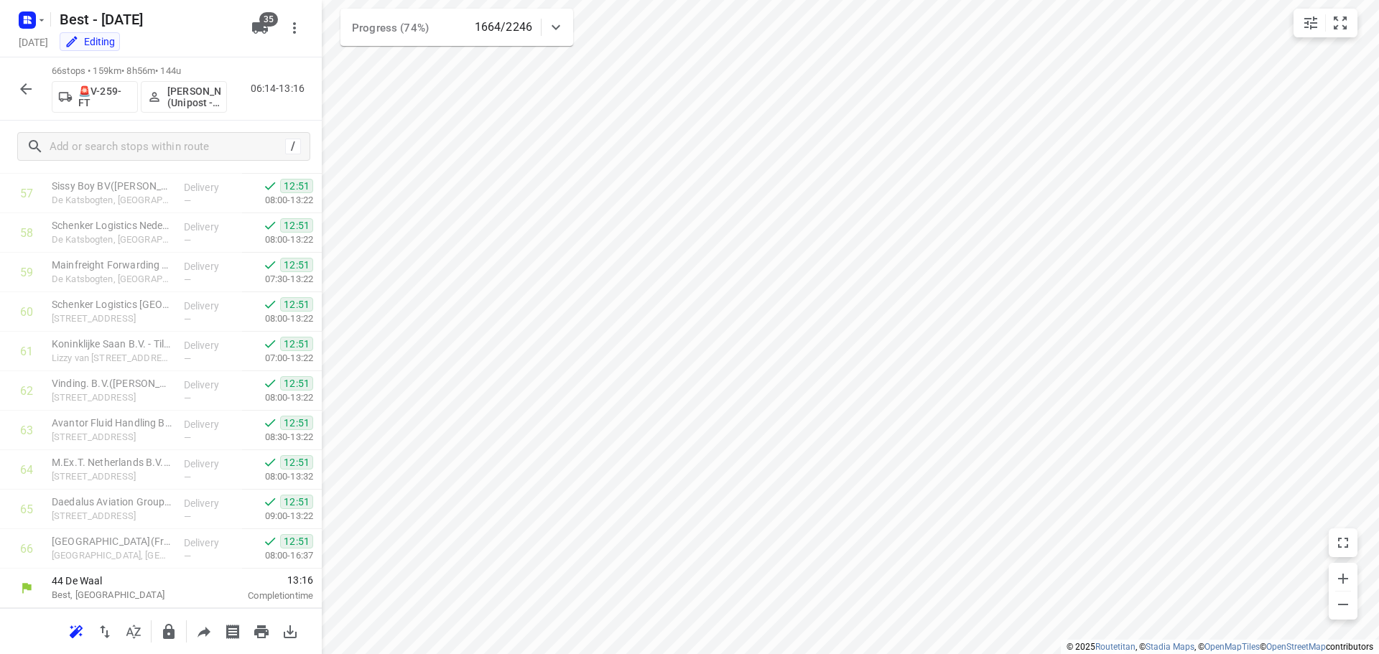
click at [6, 93] on div "66 stops • 159km • 8h56m • 144u 🚨V-259-FT [PERSON_NAME] (Unipost - Best - ZZP) …" at bounding box center [161, 88] width 322 height 63
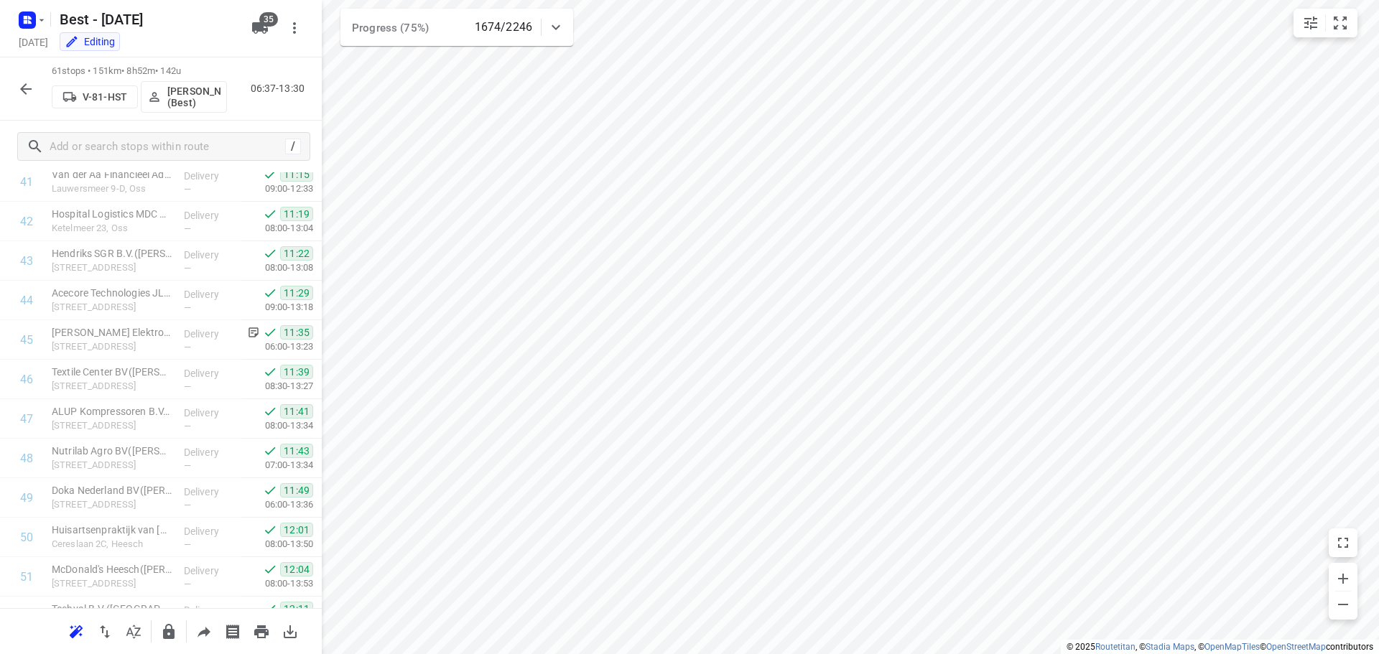
scroll to position [2084, 0]
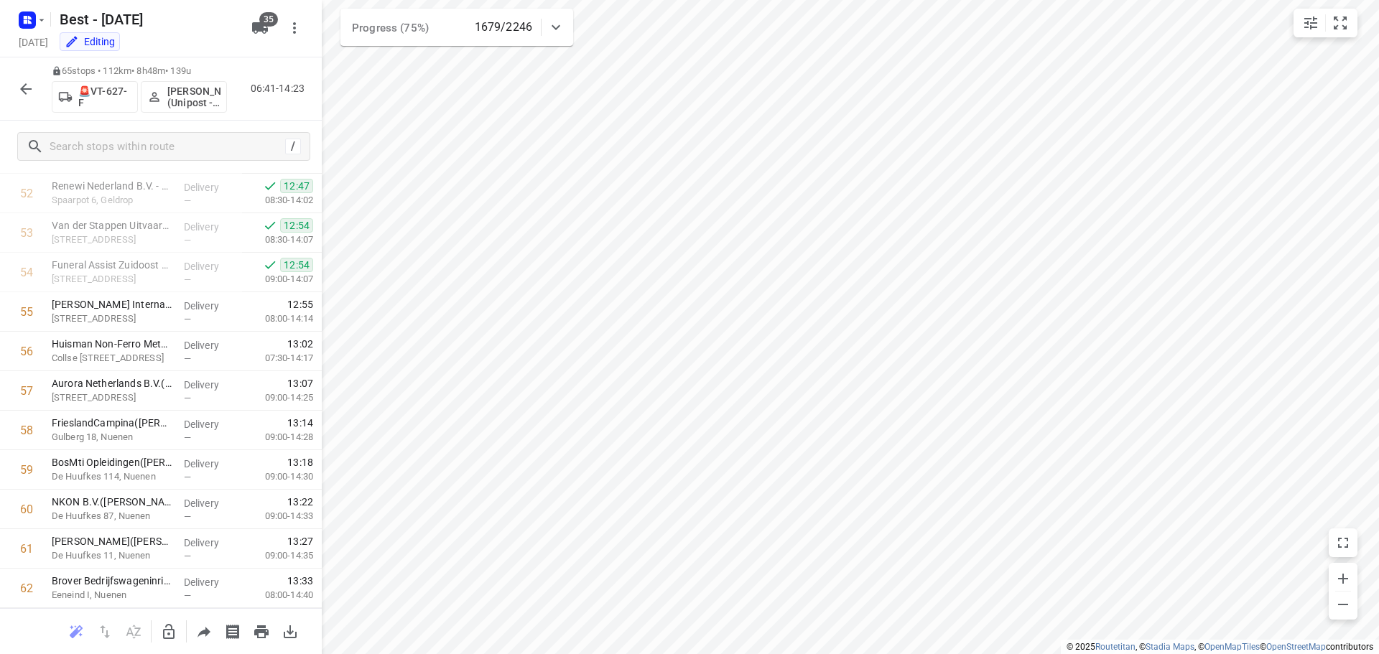
click at [27, 95] on icon "button" at bounding box center [25, 88] width 17 height 17
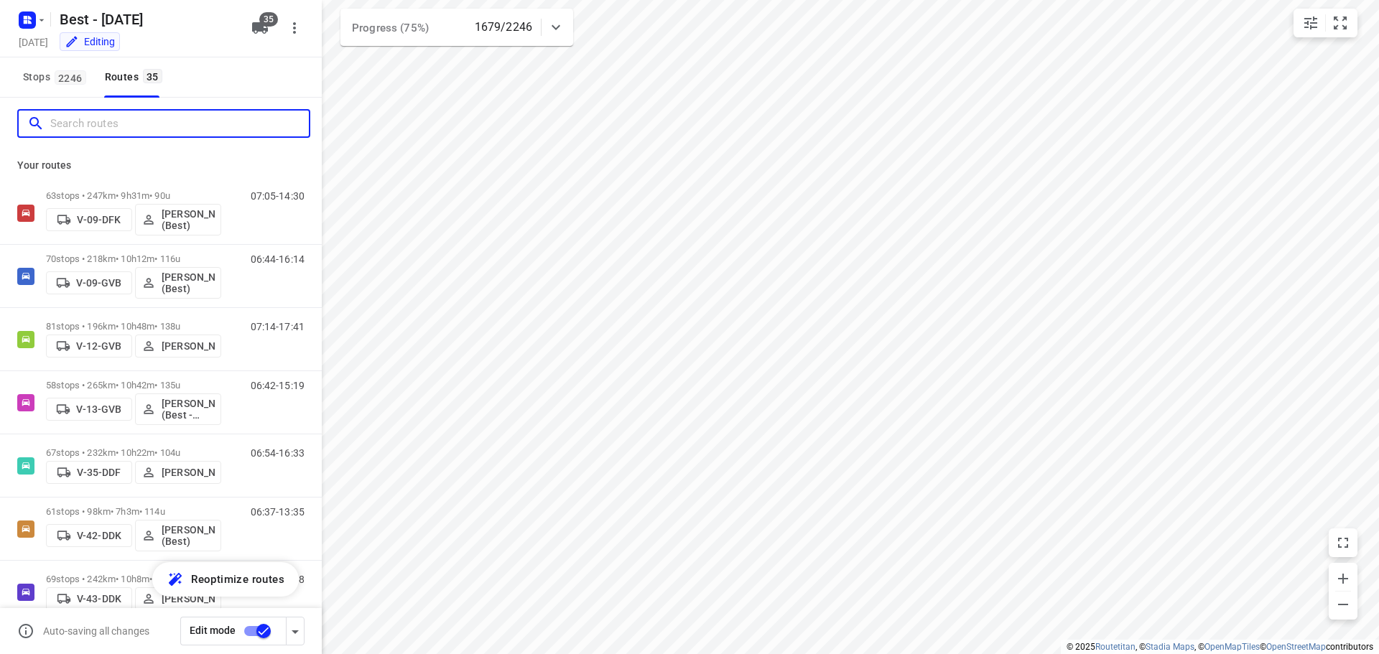
click at [84, 128] on input "Search routes" at bounding box center [179, 124] width 258 height 22
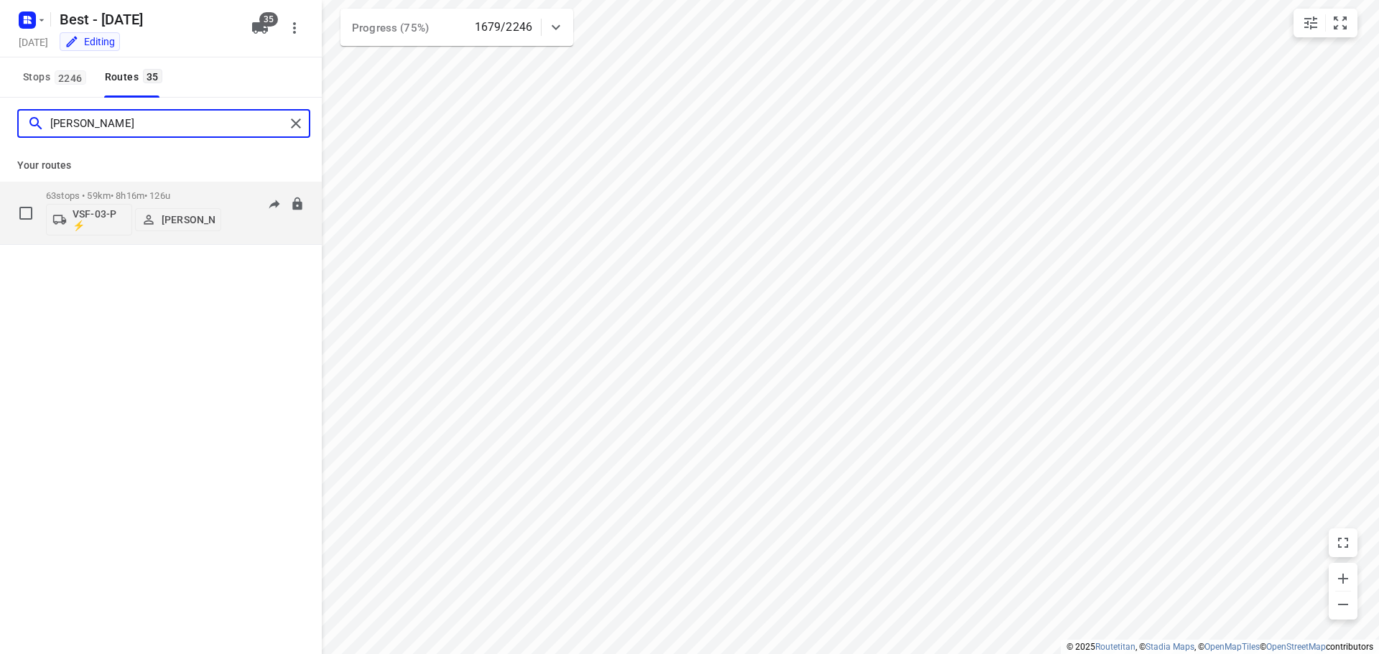
type input "[PERSON_NAME]"
click at [290, 233] on div "07:26-16:46" at bounding box center [269, 216] width 72 height 52
click at [147, 198] on p "63 stops • 59km • 8h16m • 126u" at bounding box center [133, 195] width 175 height 11
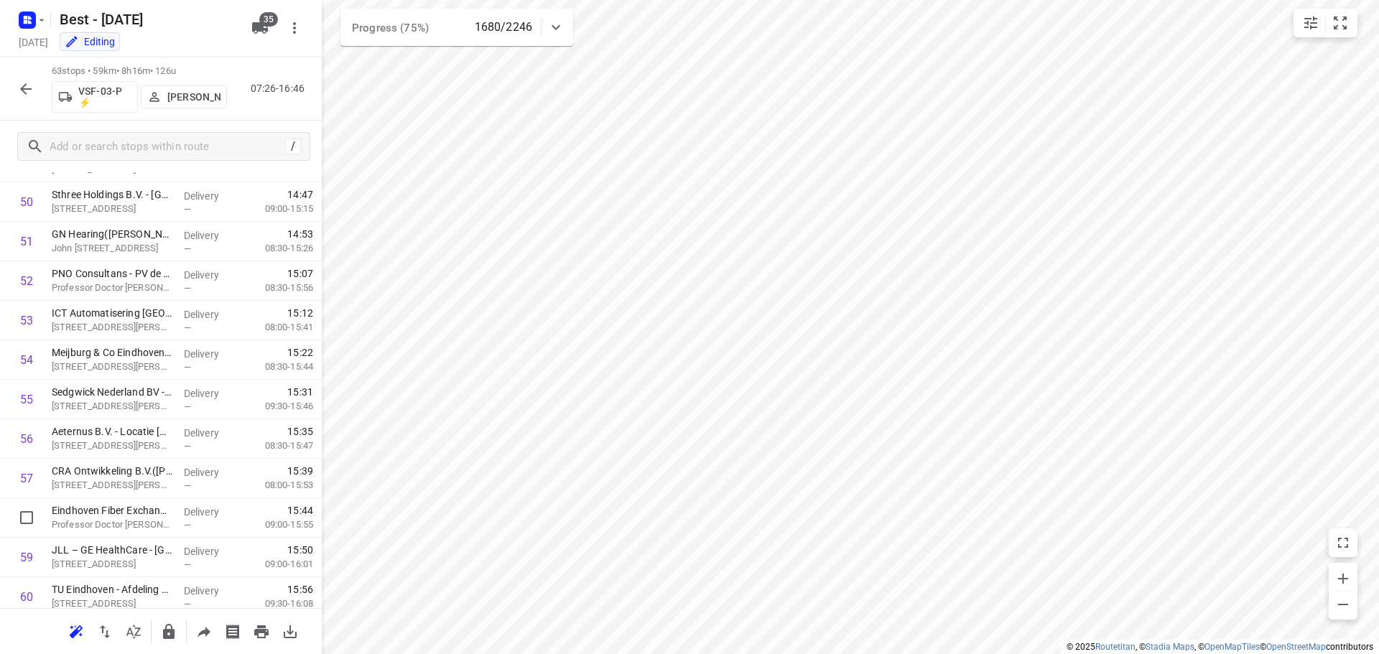
scroll to position [2163, 0]
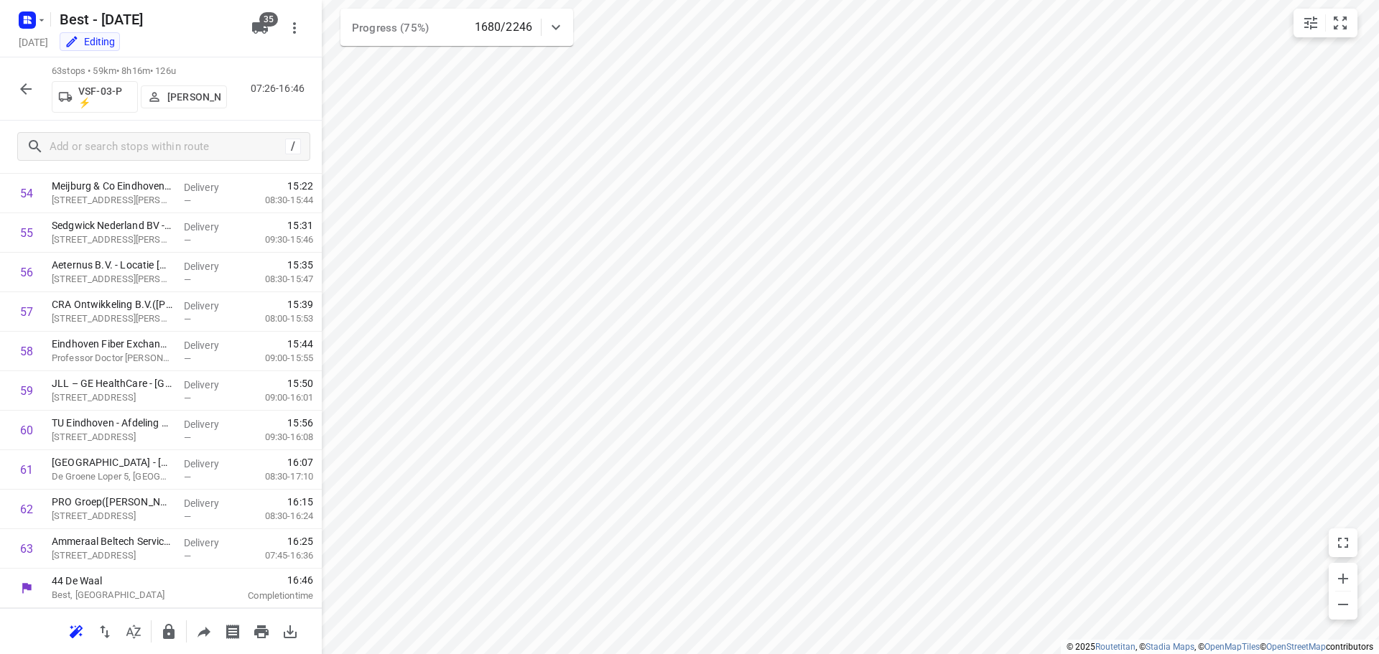
click at [315, 563] on div "i © 2025 Routetitan , © Stadia Maps , © OpenMapTiles © OpenStreetMap contributo…" at bounding box center [689, 327] width 1379 height 654
click at [319, 569] on div "i © 2025 Routetitan , © Stadia Maps , © OpenMapTiles © OpenStreetMap contributo…" at bounding box center [689, 327] width 1379 height 654
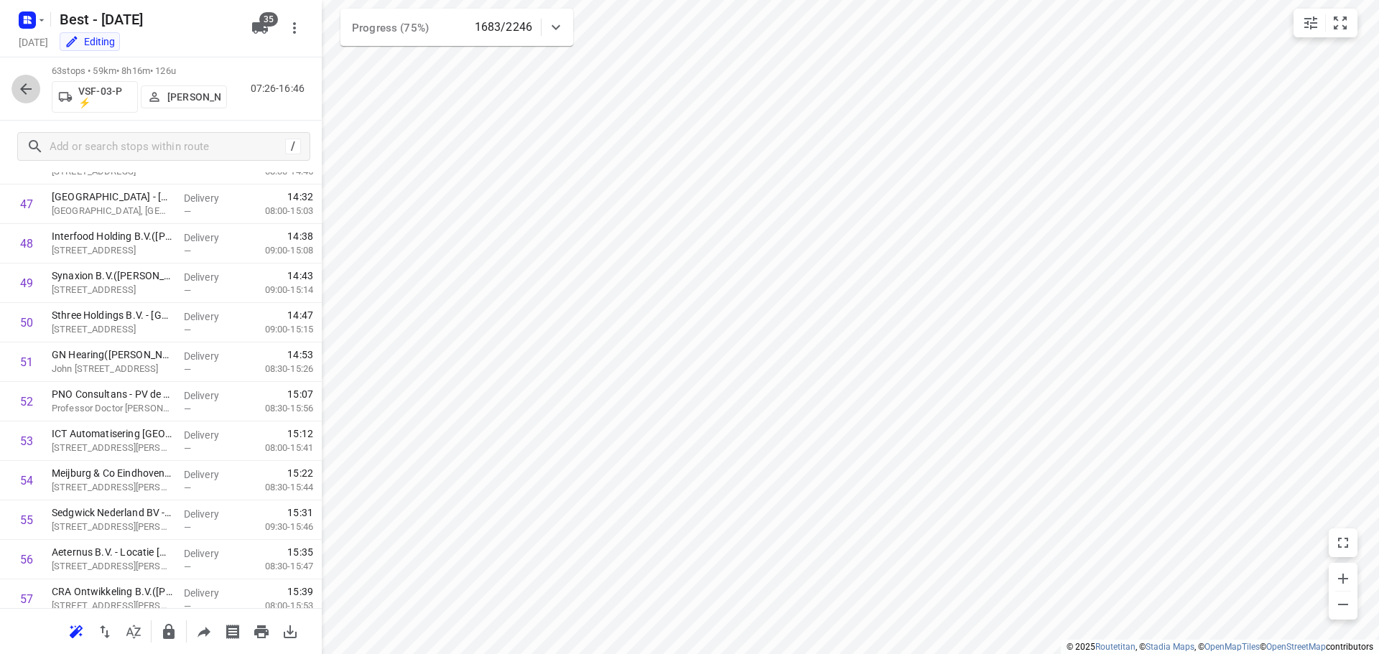
click at [25, 80] on icon "button" at bounding box center [25, 88] width 17 height 17
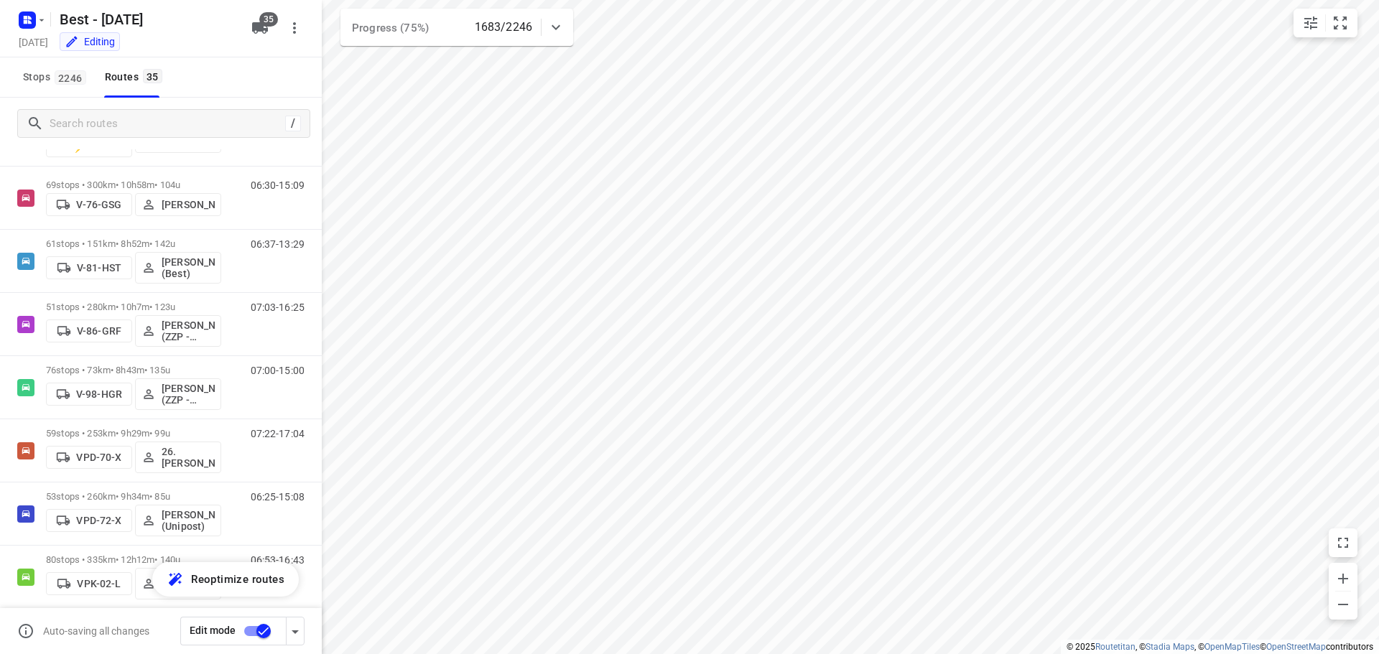
scroll to position [503, 0]
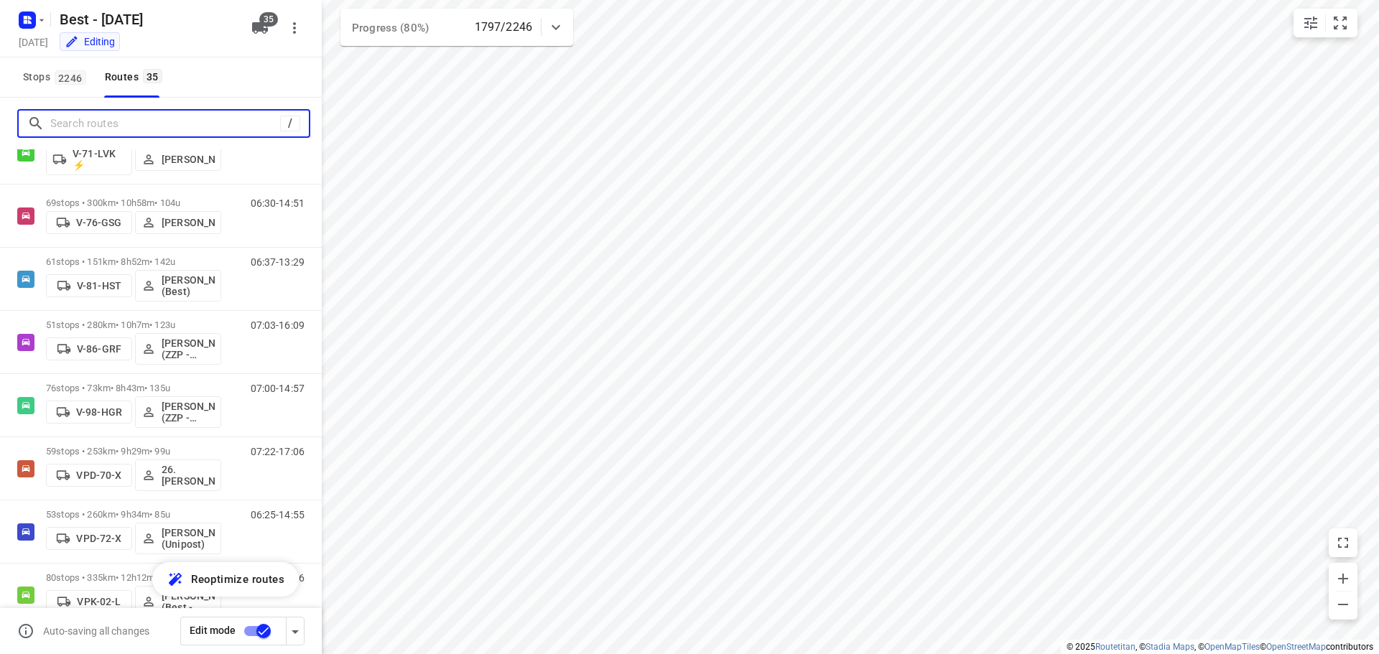
click at [95, 123] on input "Search routes" at bounding box center [165, 124] width 230 height 22
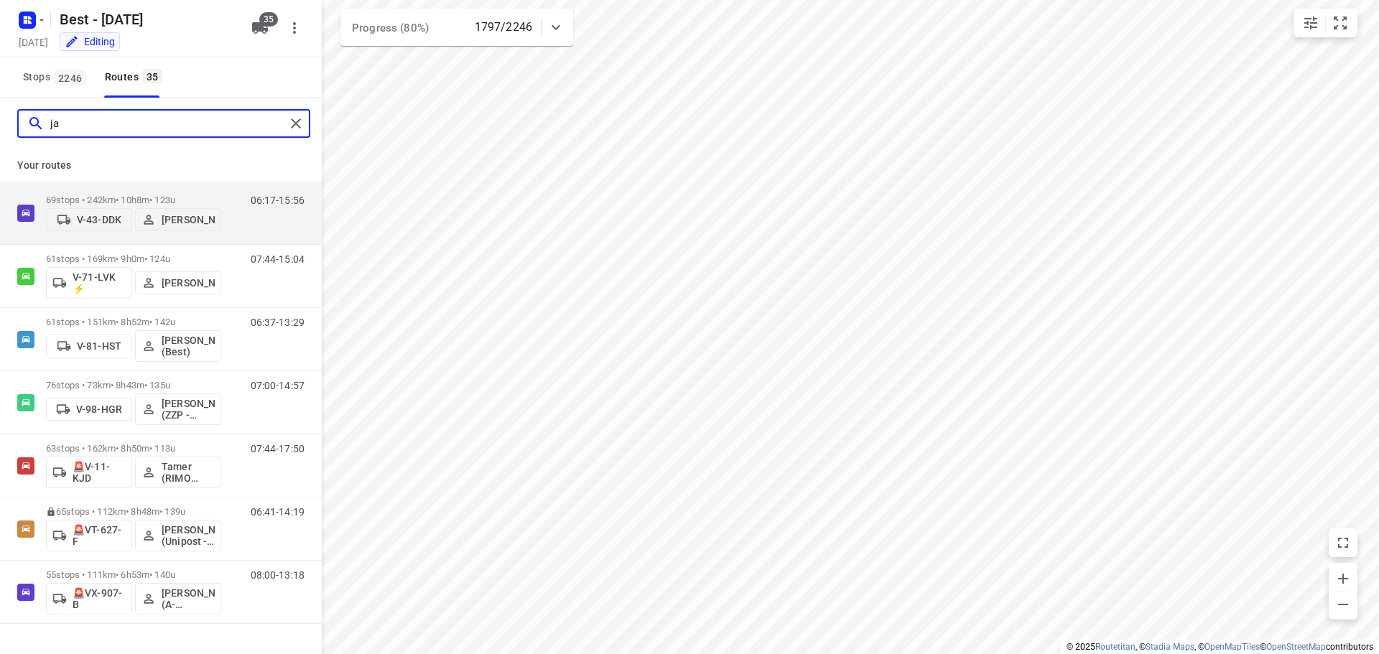
scroll to position [0, 0]
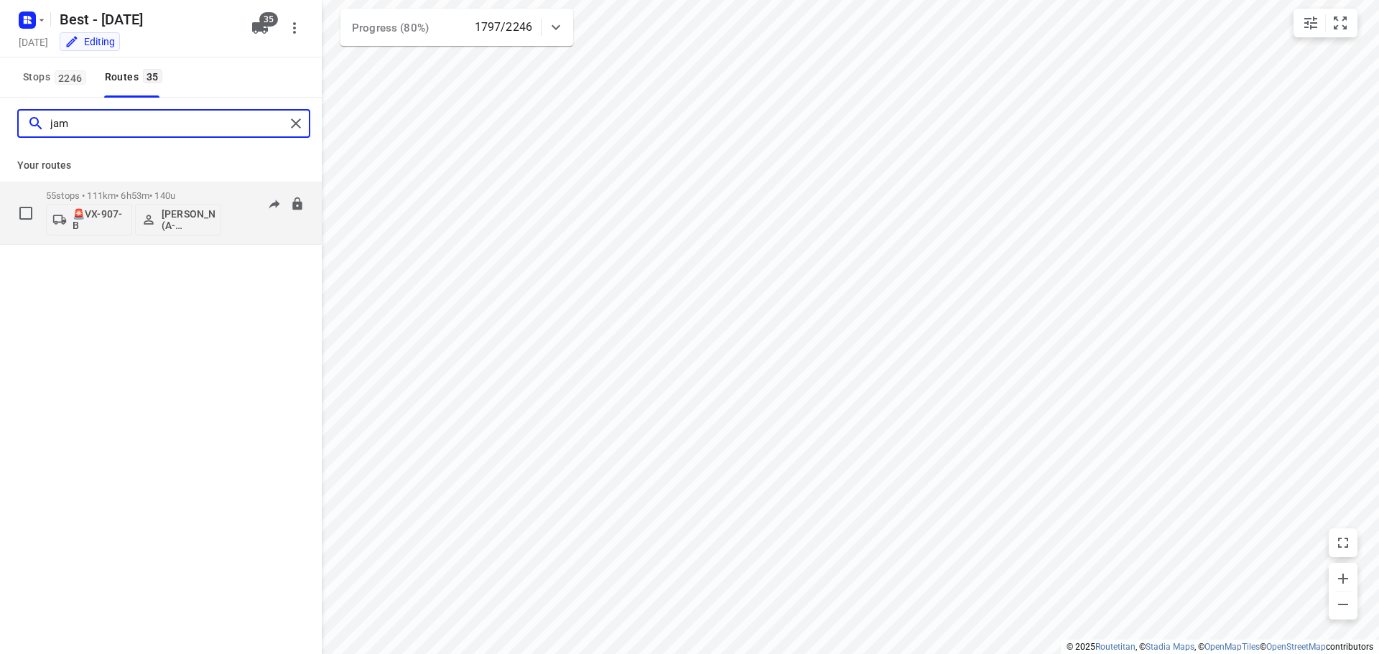
type input "jam"
click at [287, 231] on div "08:00-13:18" at bounding box center [269, 216] width 72 height 52
click at [238, 229] on div "08:00-13:18" at bounding box center [269, 216] width 72 height 52
click at [136, 189] on div "55 stops • 111km • 6h53m • 140u 🚨VX-907-B [PERSON_NAME] (A-flexibelservice - Be…" at bounding box center [133, 213] width 175 height 60
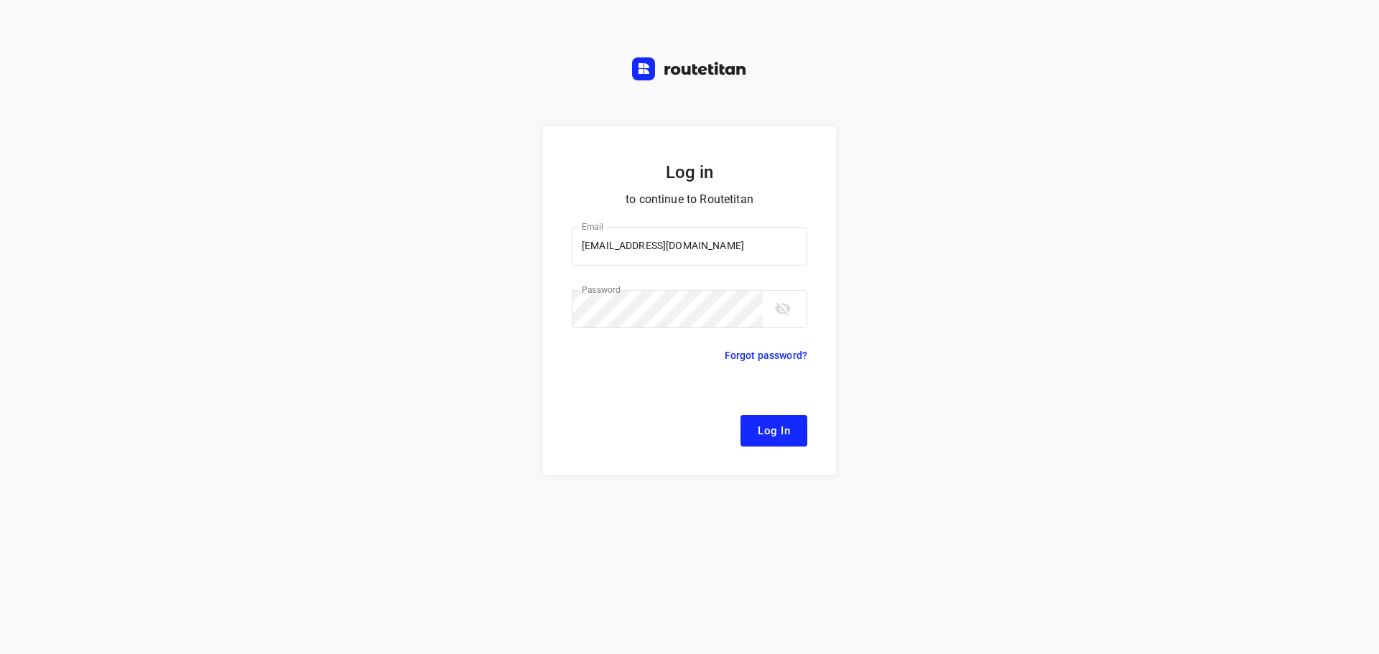
drag, startPoint x: 768, startPoint y: 424, endPoint x: 807, endPoint y: 357, distance: 77.8
click at [768, 424] on span "Log In" at bounding box center [773, 430] width 32 height 19
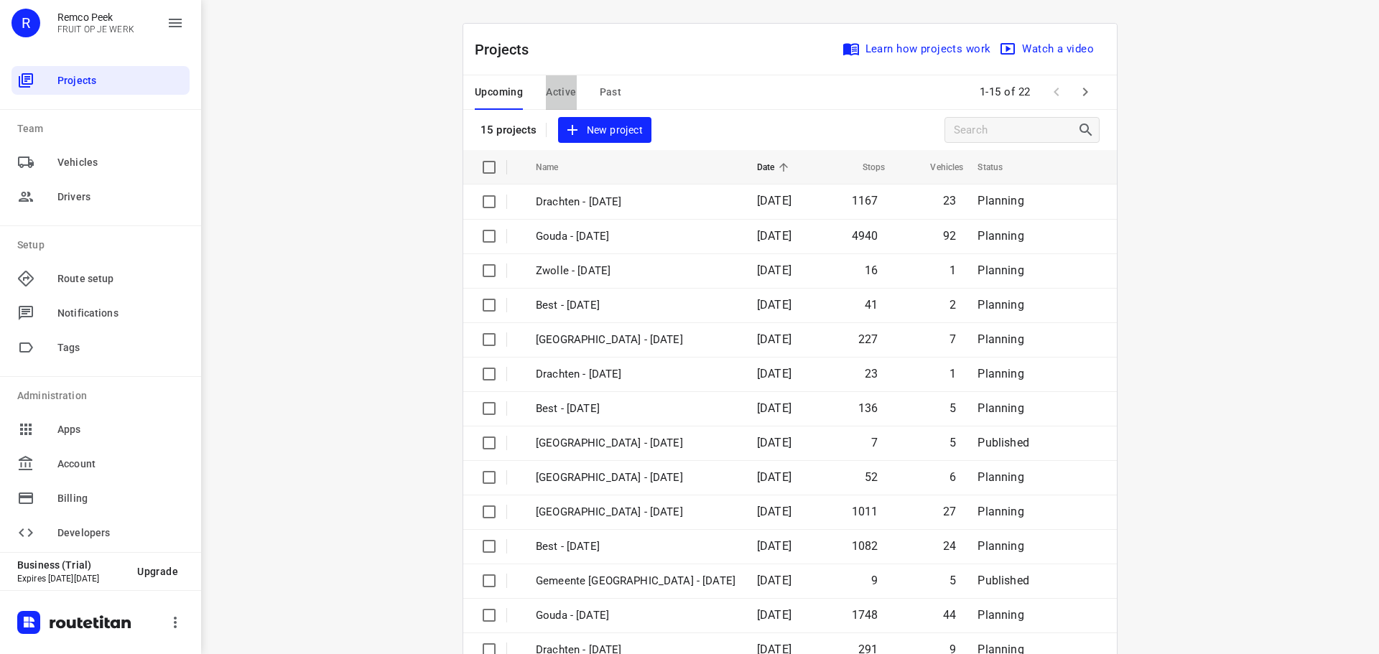
click at [556, 92] on span "Active" at bounding box center [561, 92] width 30 height 18
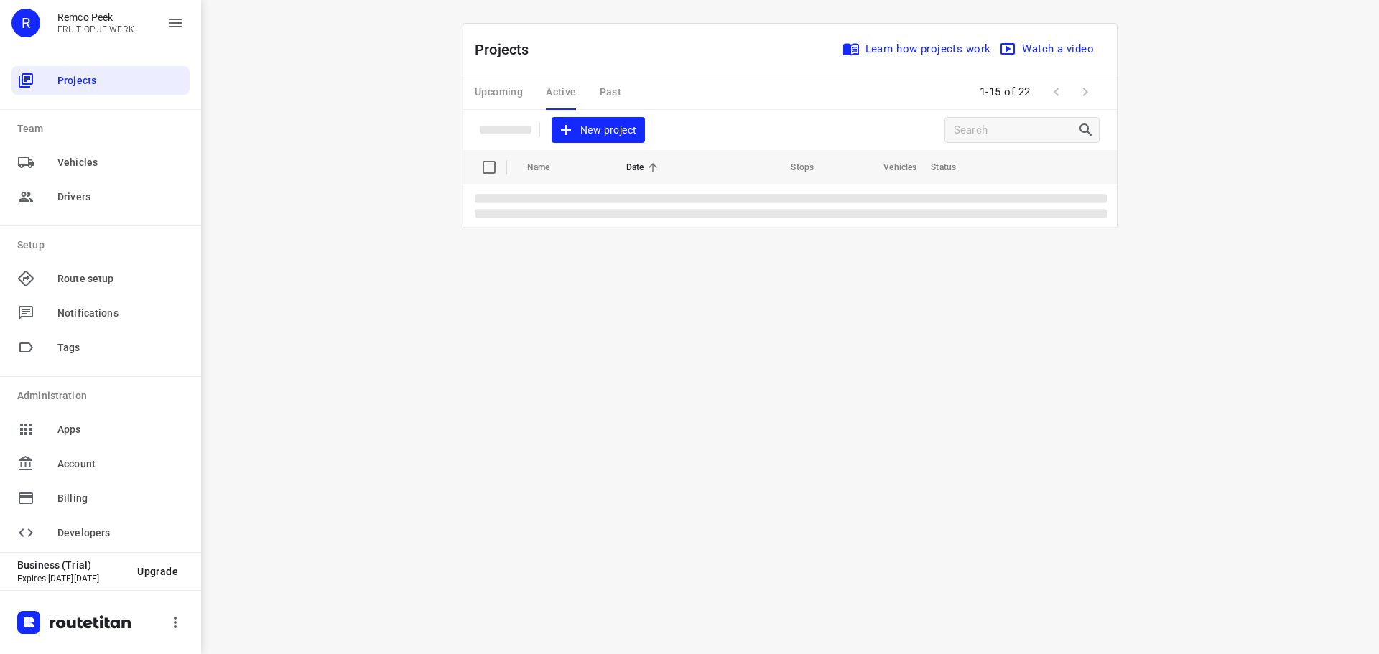
click at [554, 90] on div "Upcoming Active Past" at bounding box center [559, 92] width 169 height 34
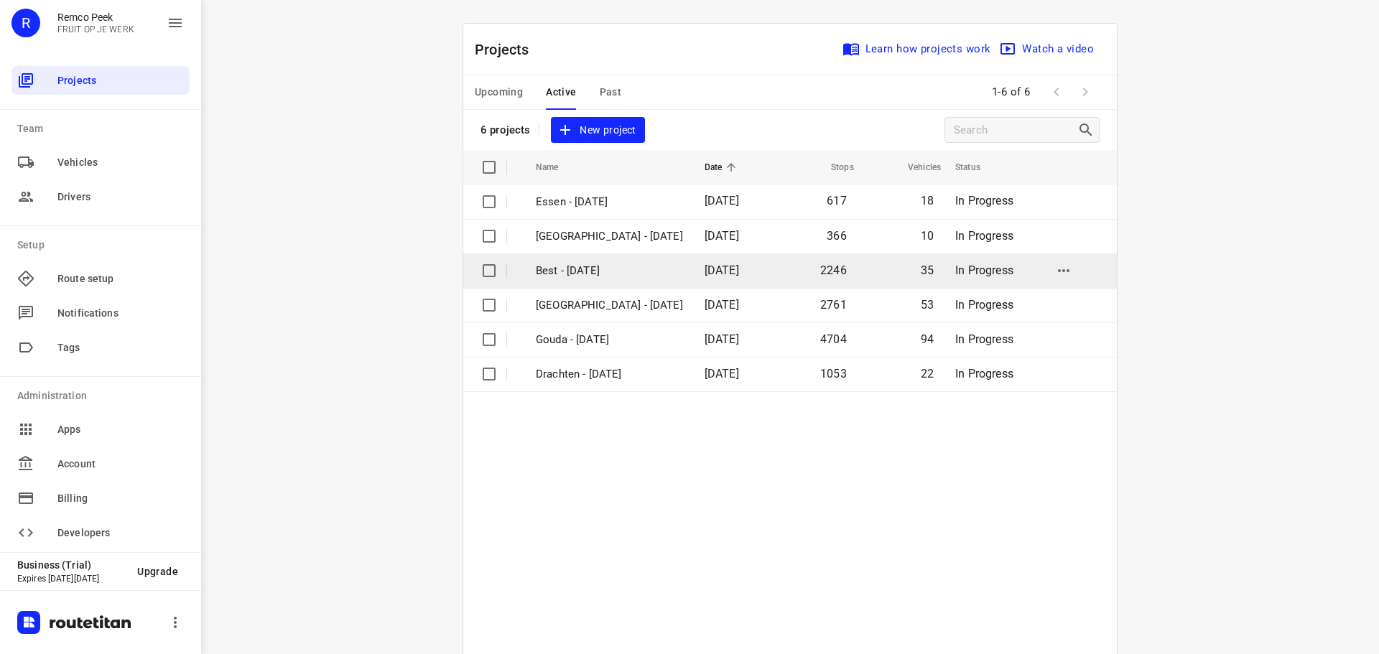
click at [566, 273] on p "Best - [DATE]" at bounding box center [609, 271] width 147 height 17
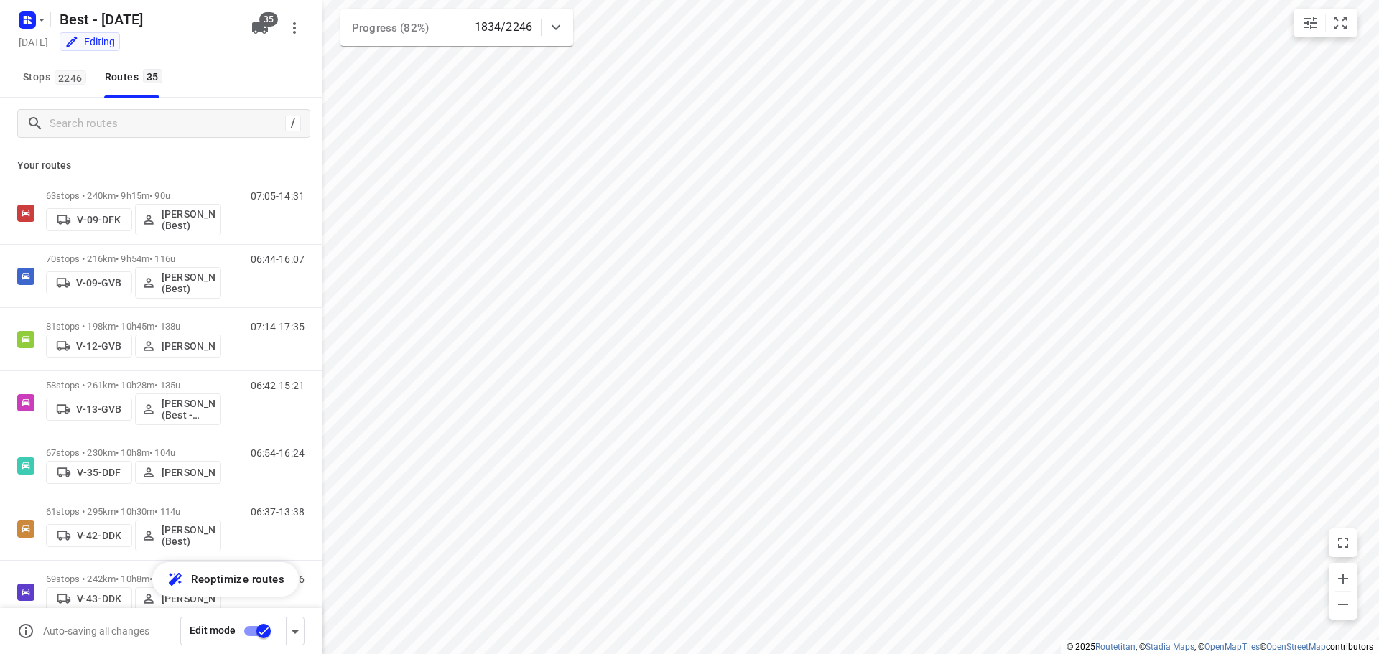
type input "distance"
